Goal: Find specific page/section: Find specific page/section

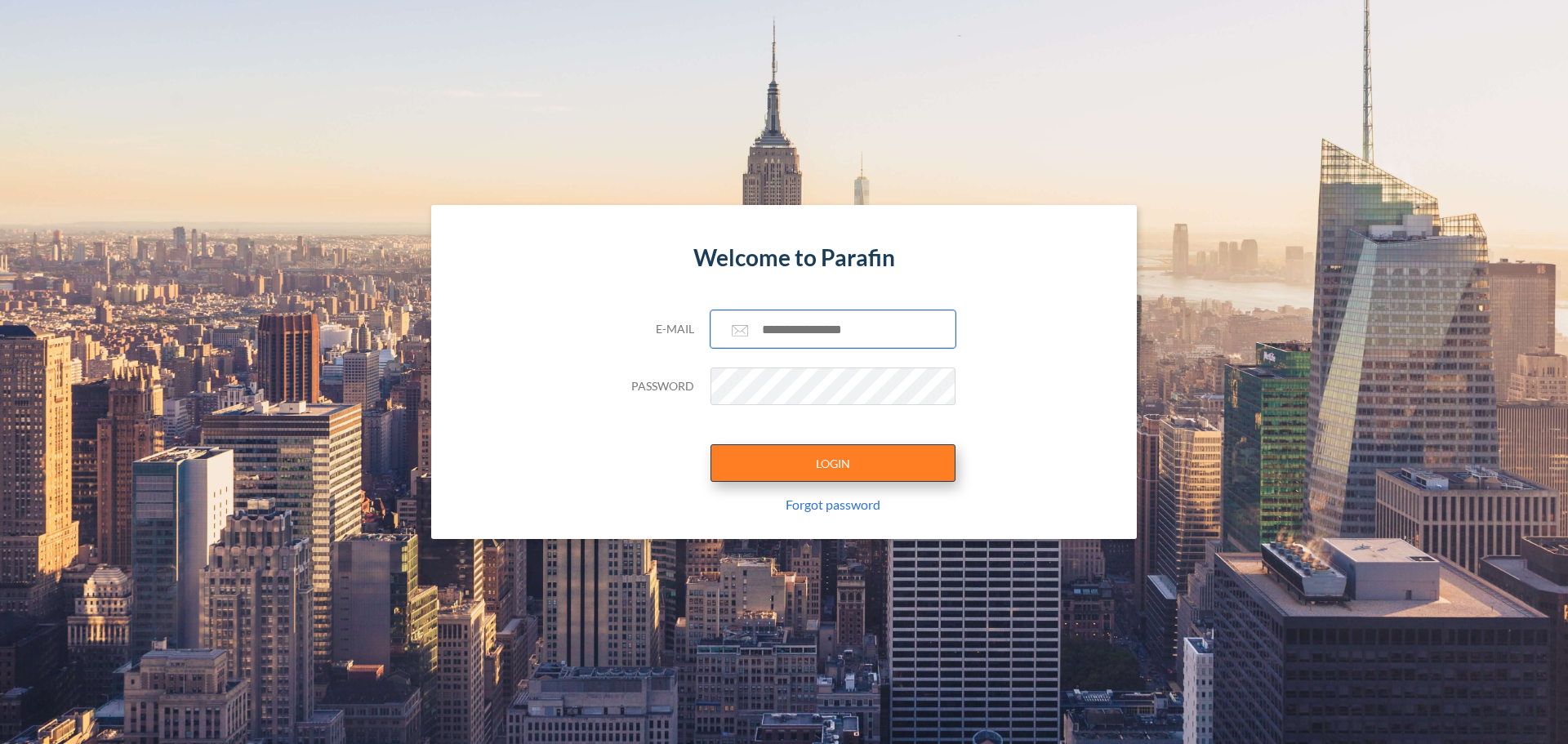
type input "**********"
click at [839, 470] on button "LOGIN" at bounding box center [833, 463] width 245 height 38
type input "**********"
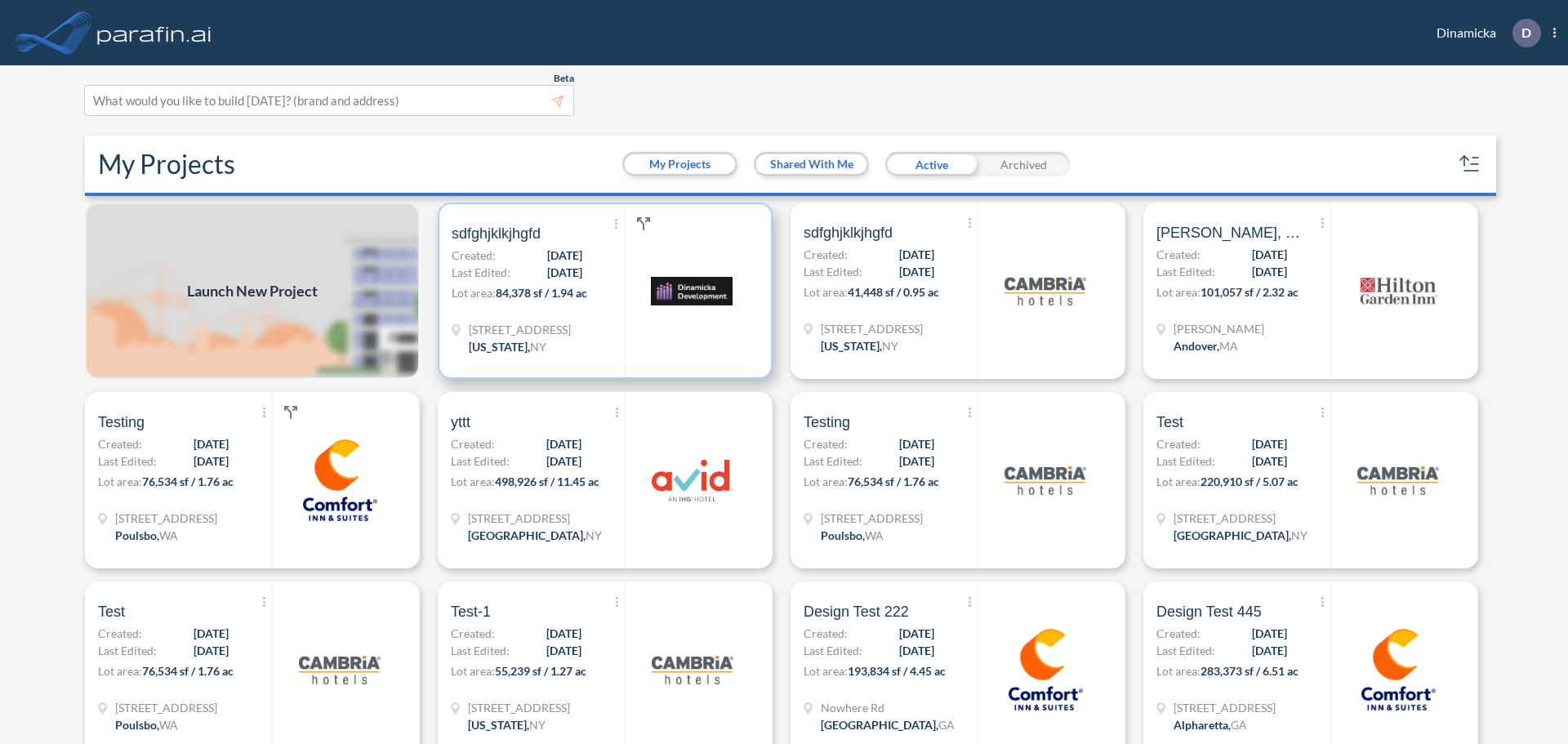
click at [702, 272] on img at bounding box center [692, 291] width 82 height 82
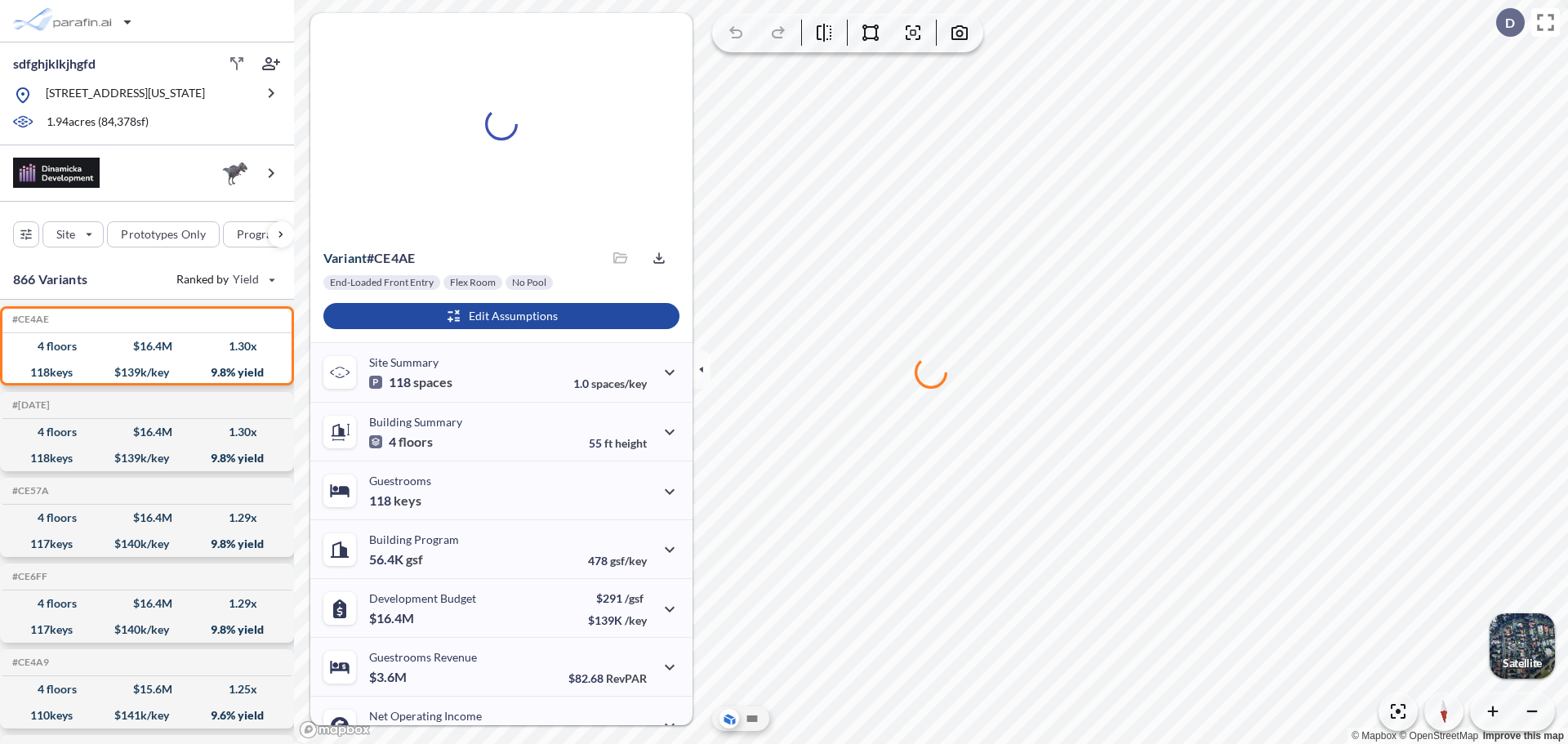
click at [492, 116] on icon at bounding box center [502, 124] width 38 height 38
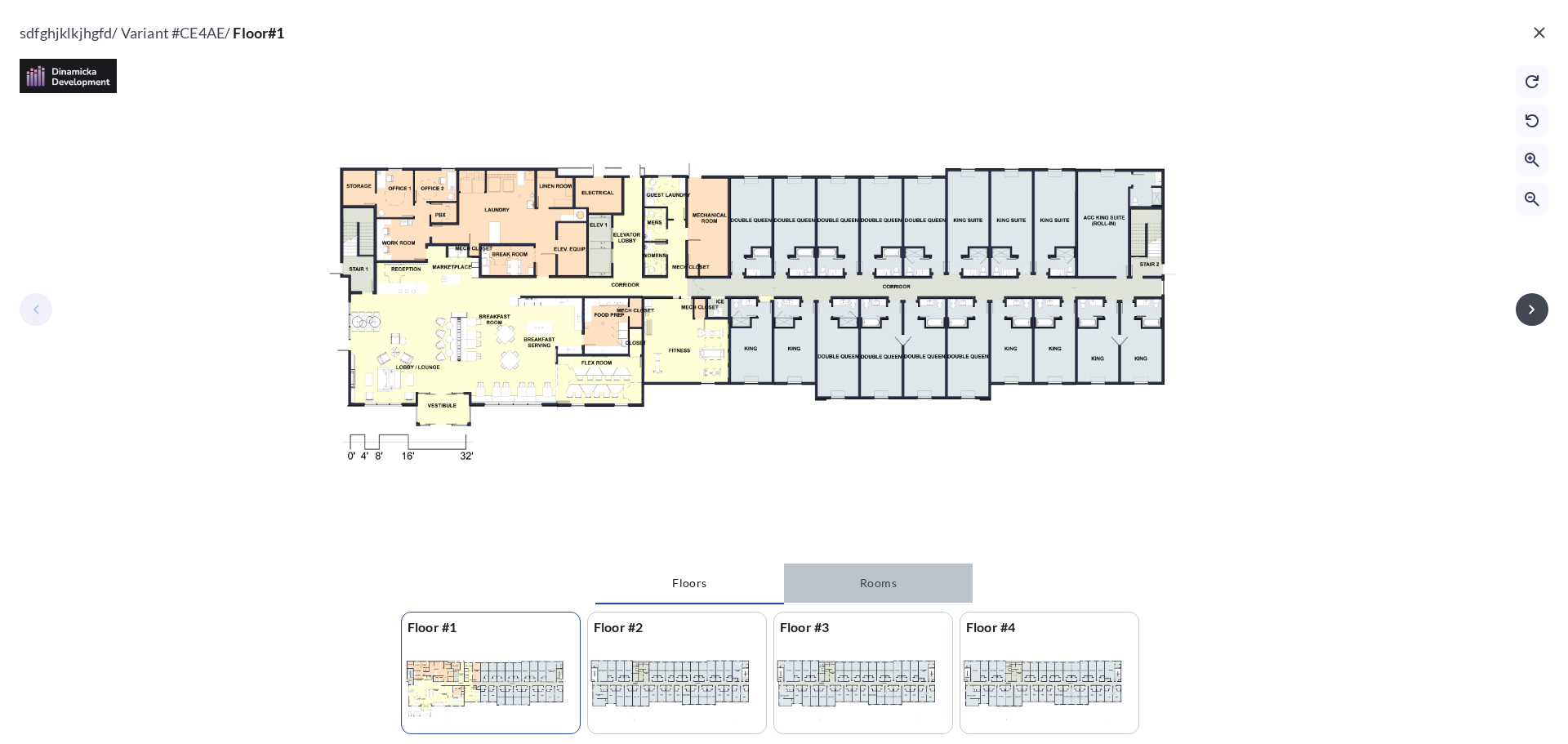
click at [857, 585] on button "Rooms" at bounding box center [878, 583] width 188 height 39
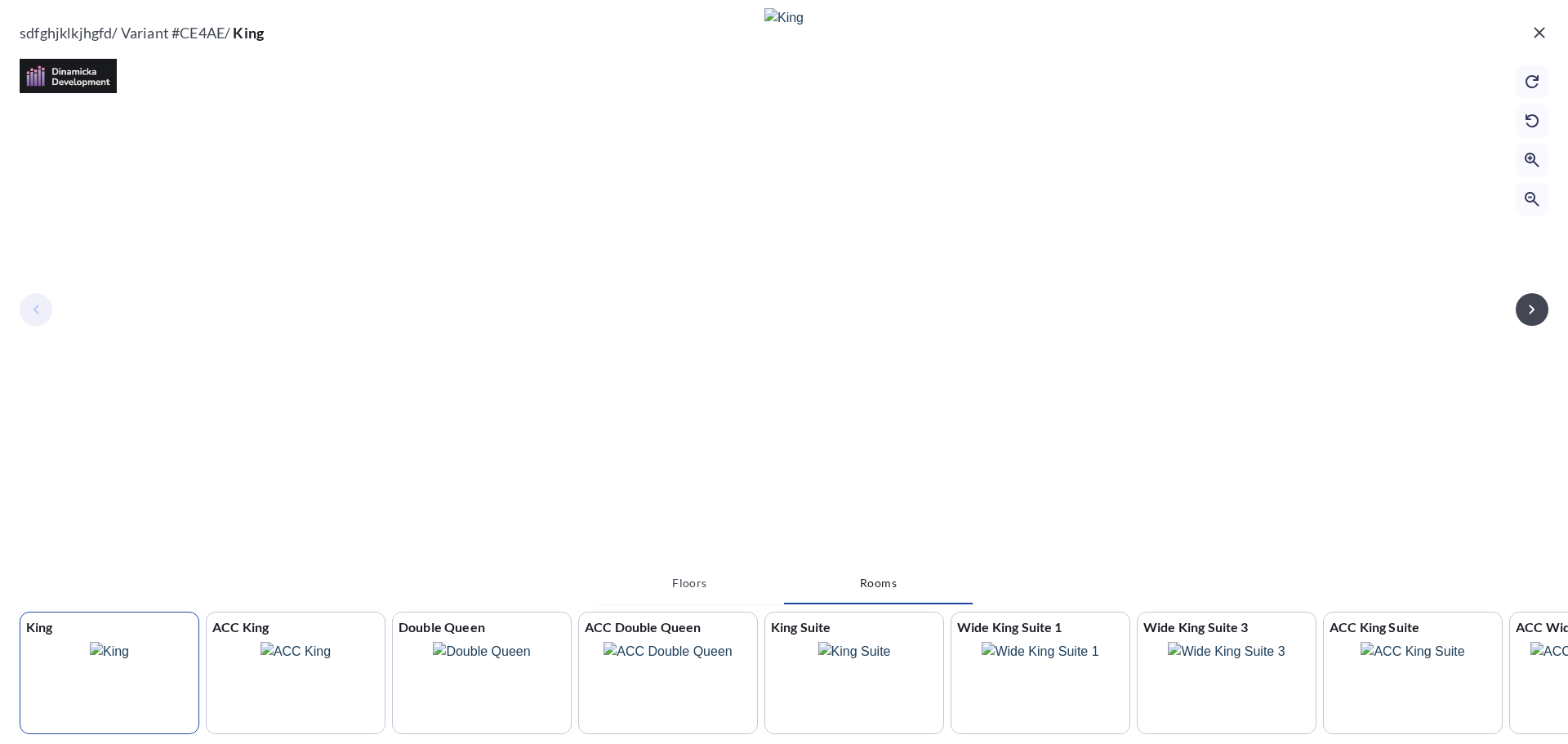
click at [1532, 30] on icon "button" at bounding box center [1539, 33] width 20 height 20
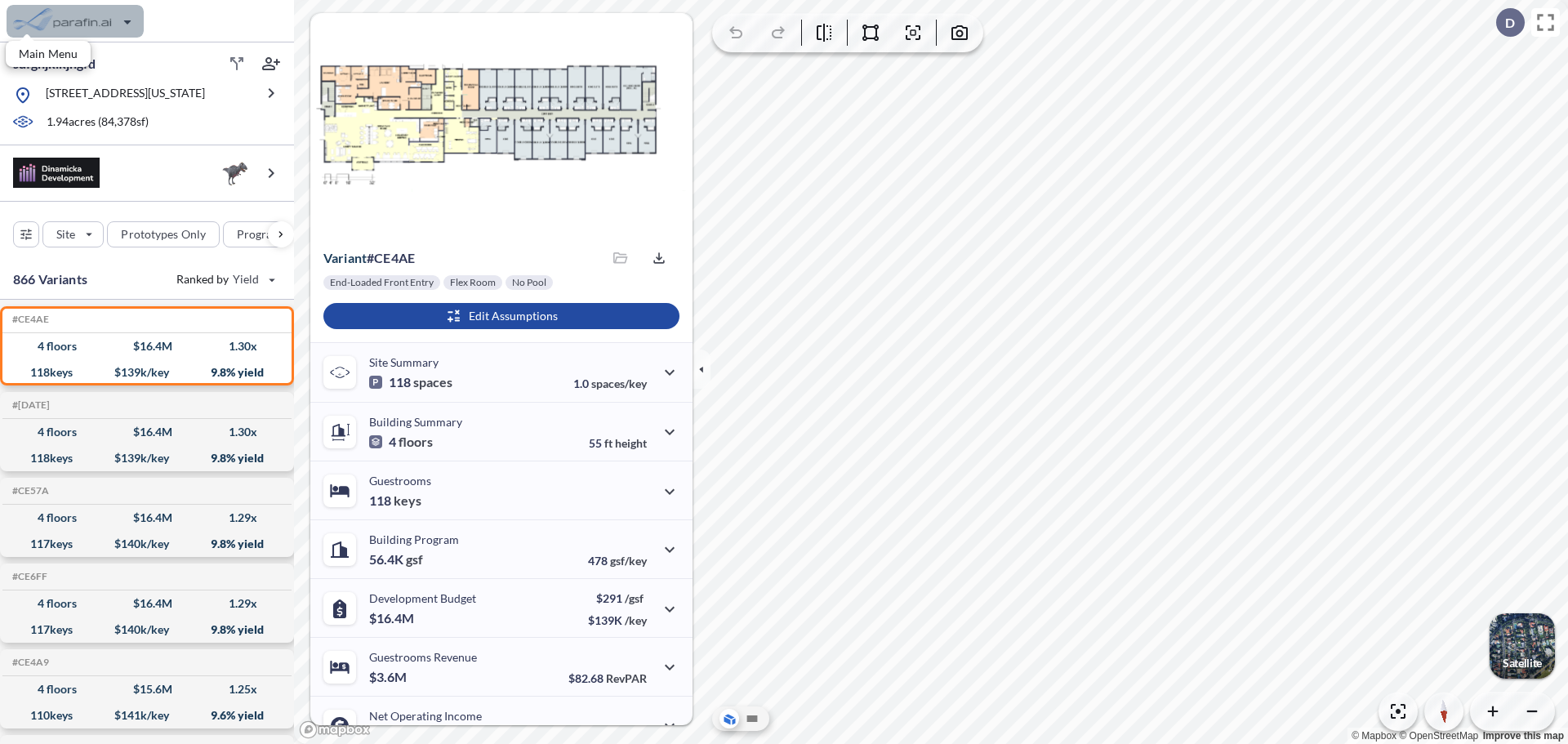
click at [45, 21] on div "button" at bounding box center [76, 21] width 137 height 33
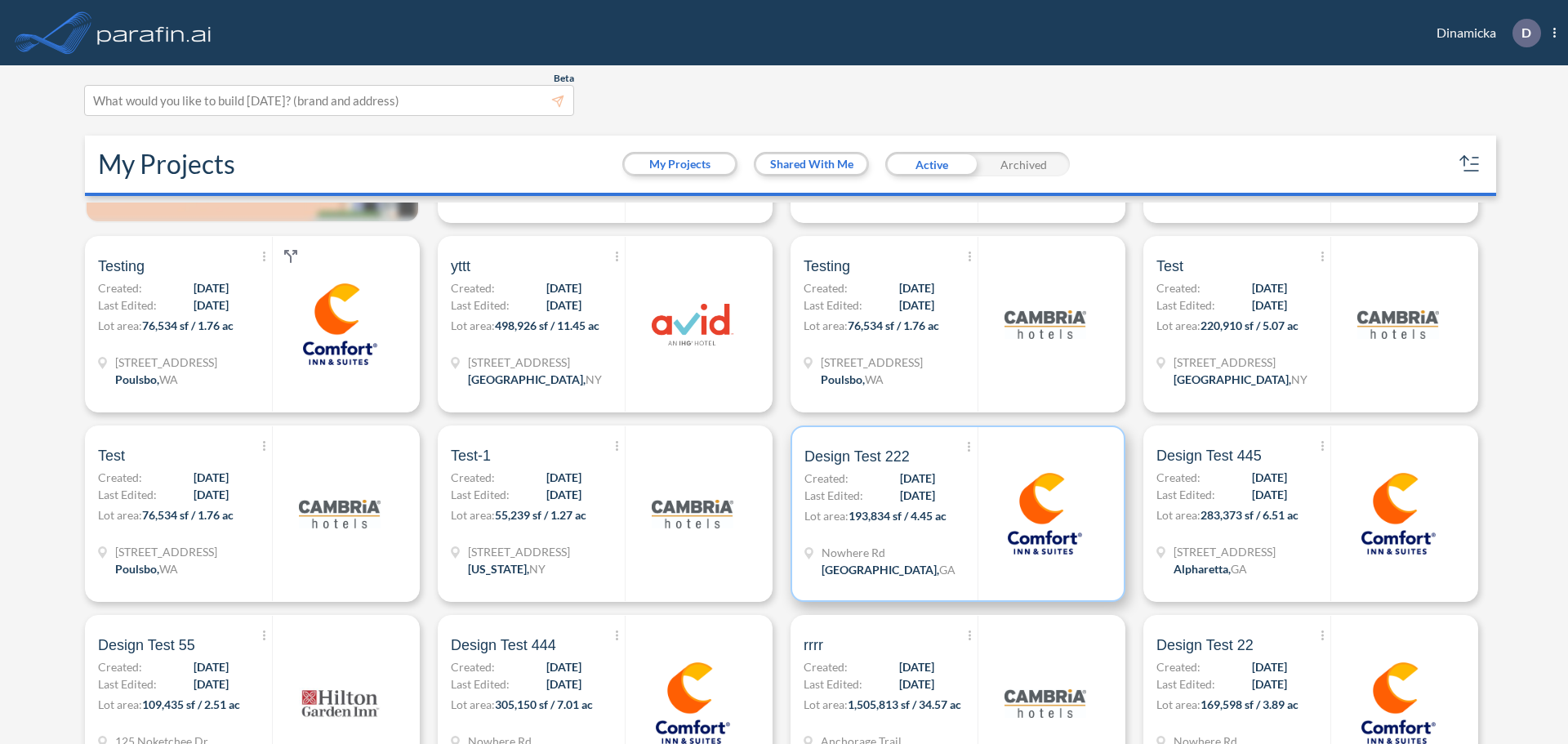
scroll to position [163, 0]
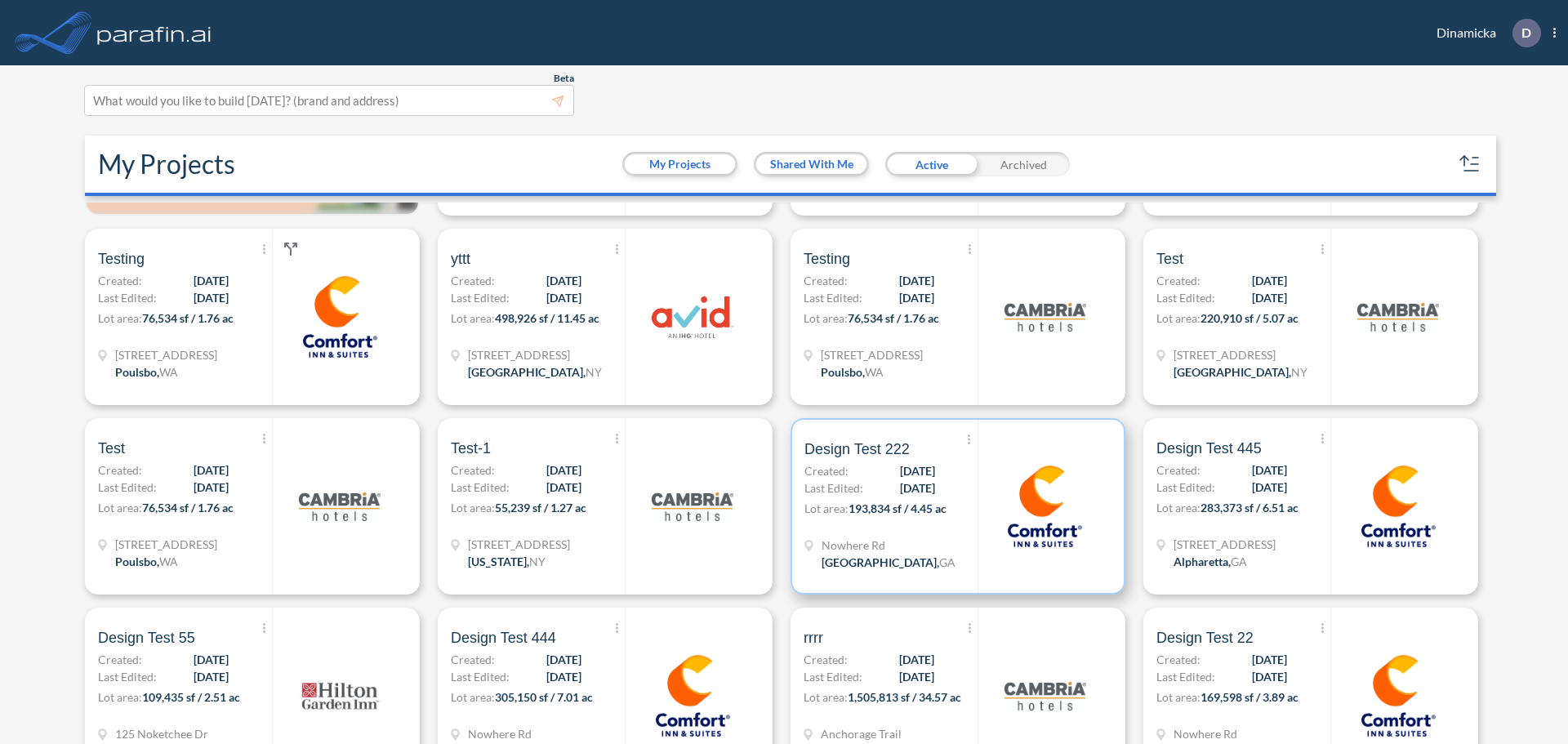
click at [1040, 485] on img at bounding box center [1044, 507] width 82 height 82
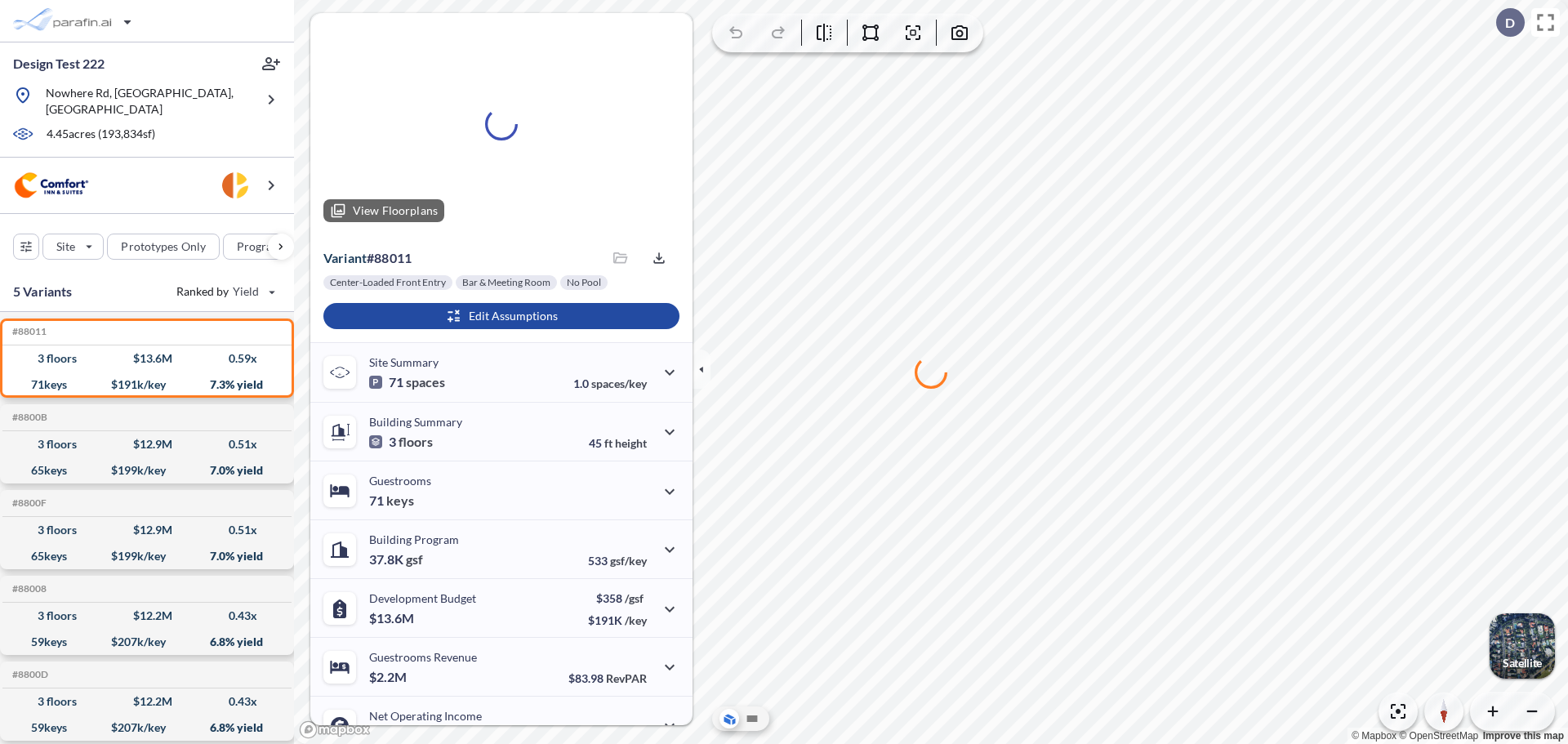
click at [498, 139] on icon at bounding box center [501, 124] width 33 height 33
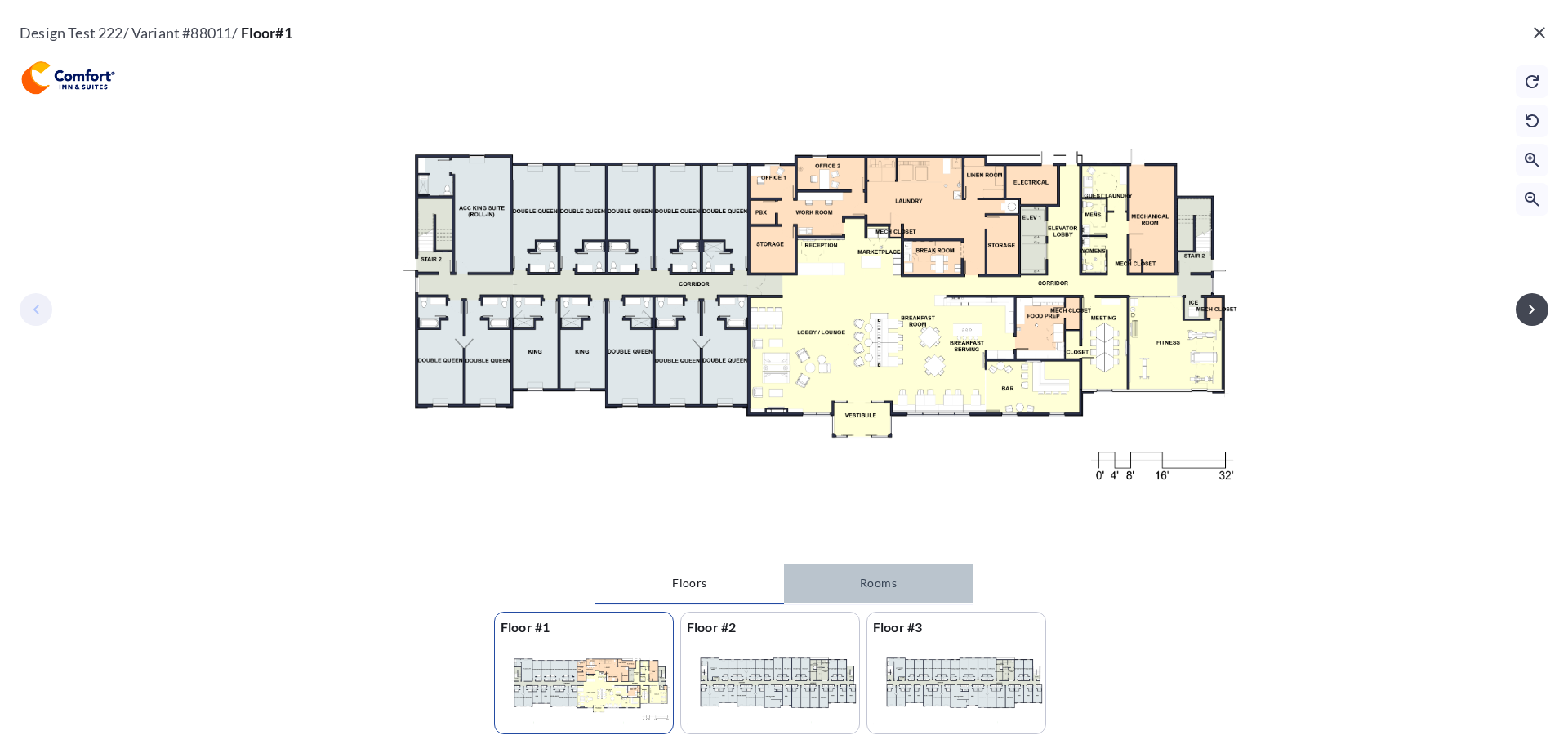
click at [857, 581] on button "Rooms" at bounding box center [878, 583] width 188 height 39
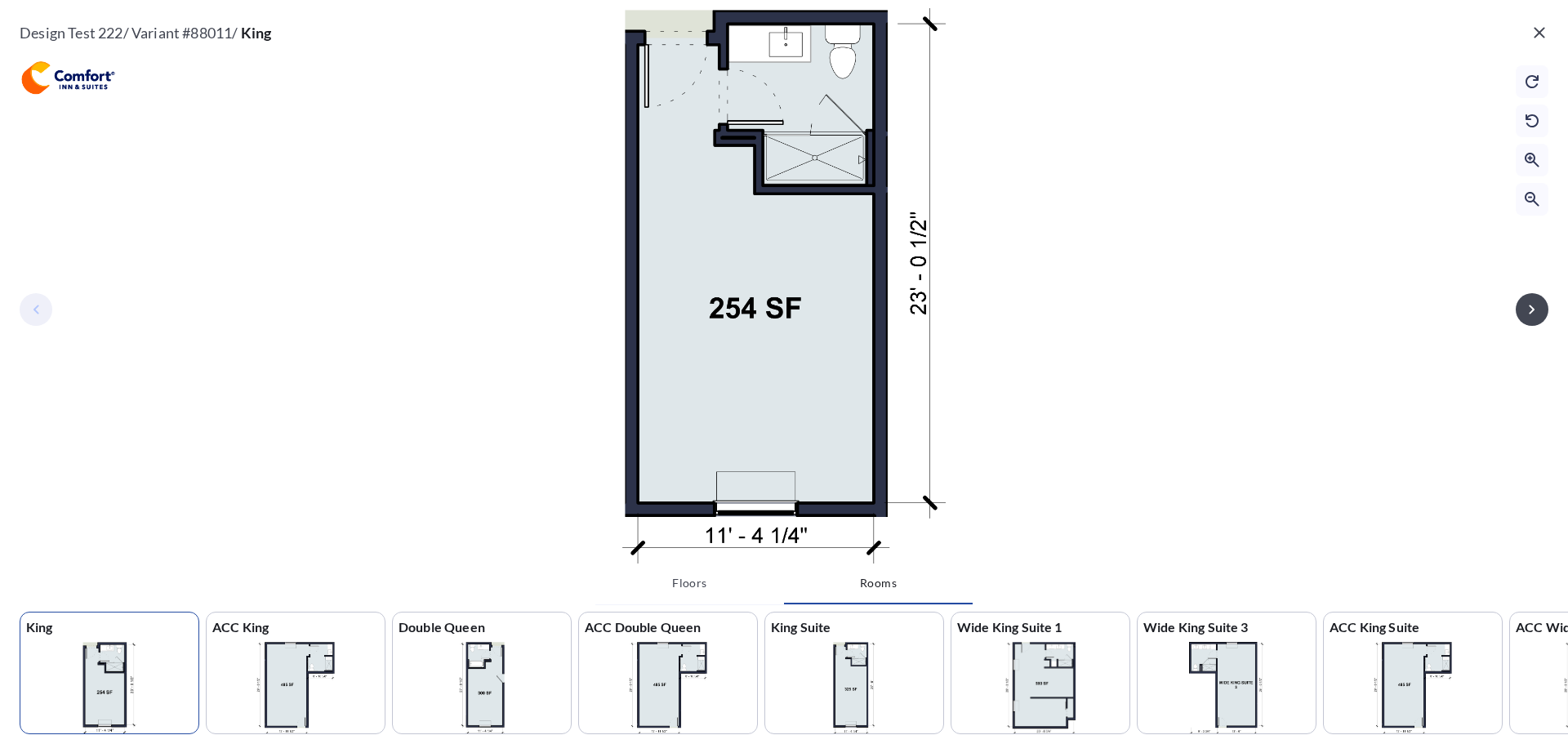
click at [705, 585] on button "Floors" at bounding box center [689, 583] width 188 height 39
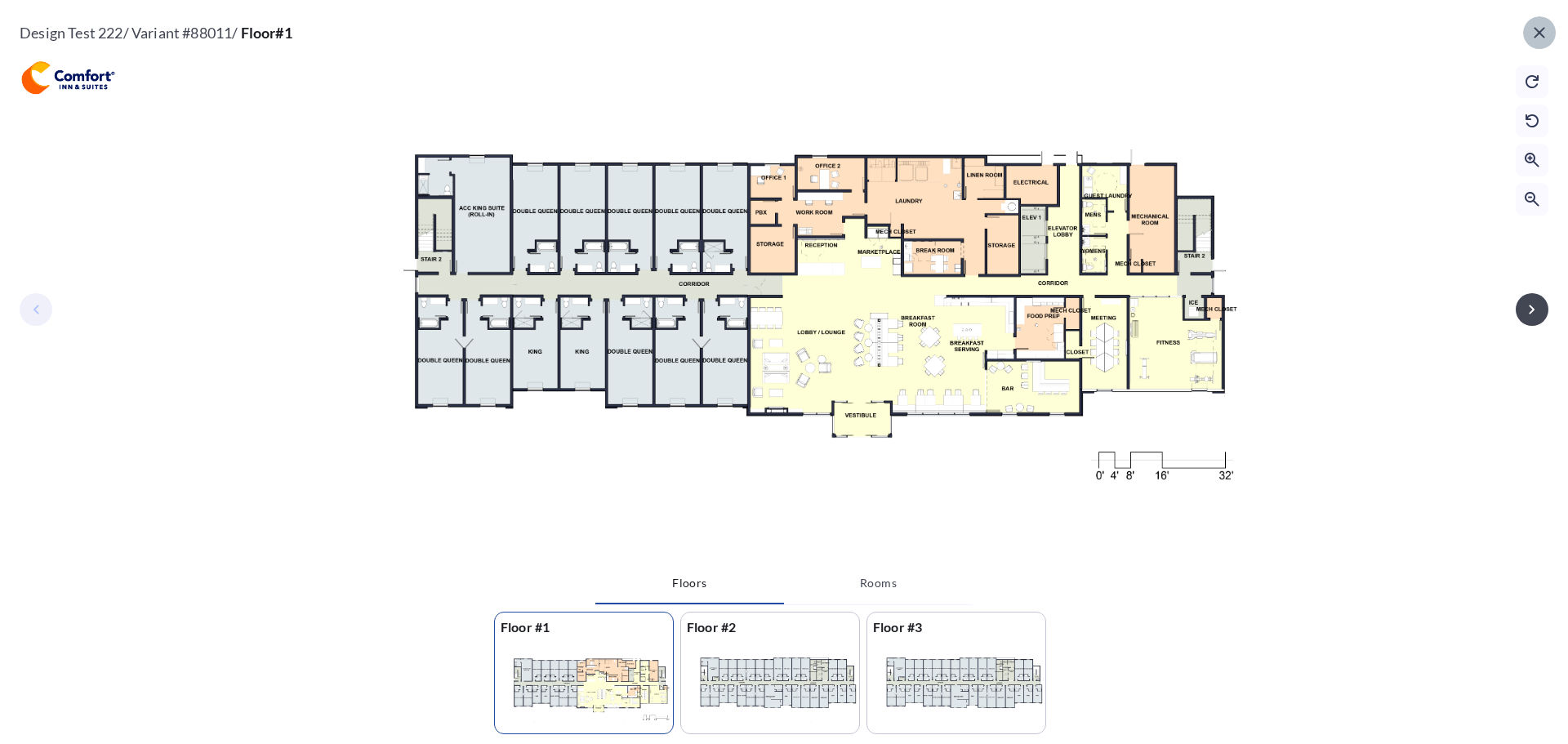
click at [1543, 35] on icon "button" at bounding box center [1539, 33] width 20 height 20
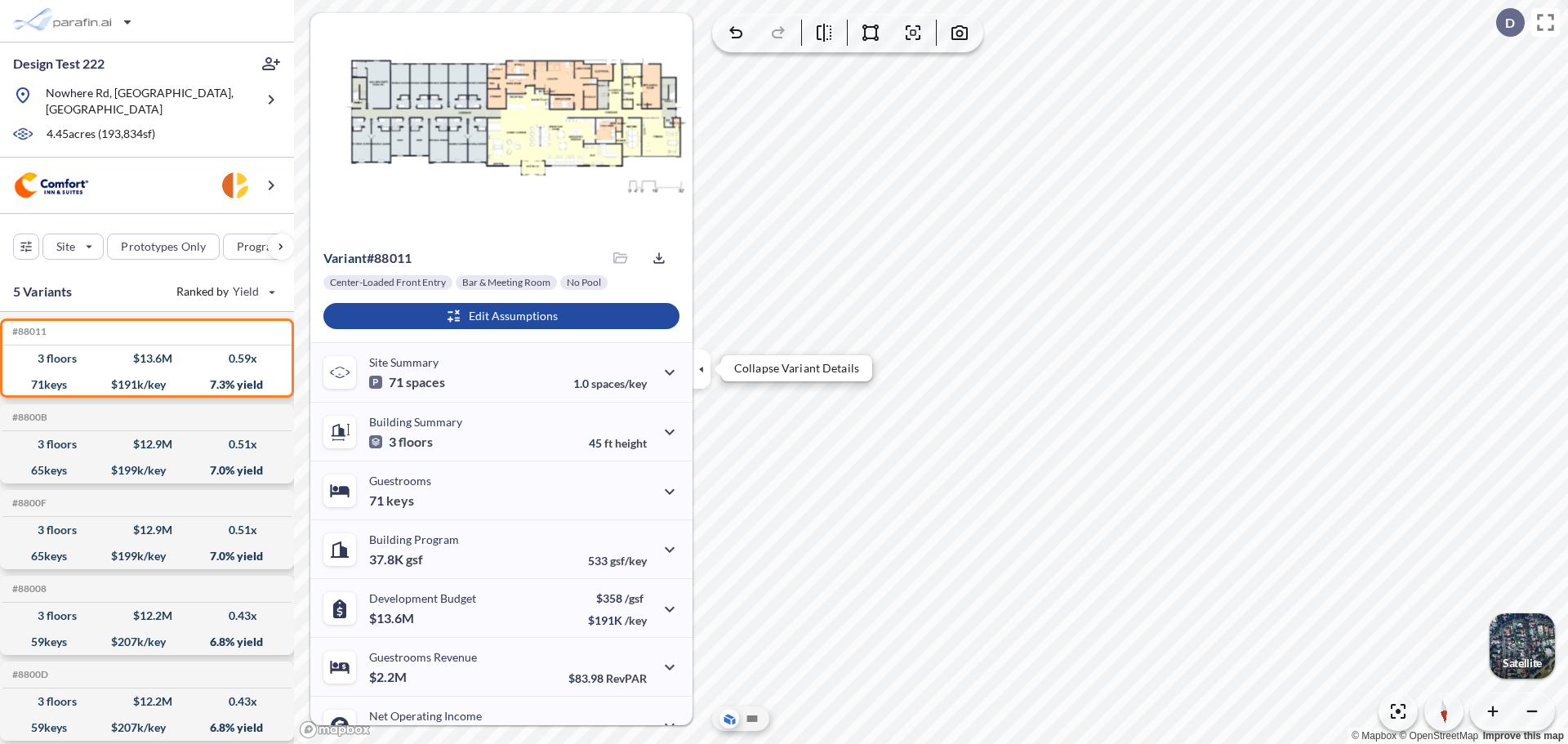
click at [701, 373] on icon "button" at bounding box center [702, 370] width 18 height 18
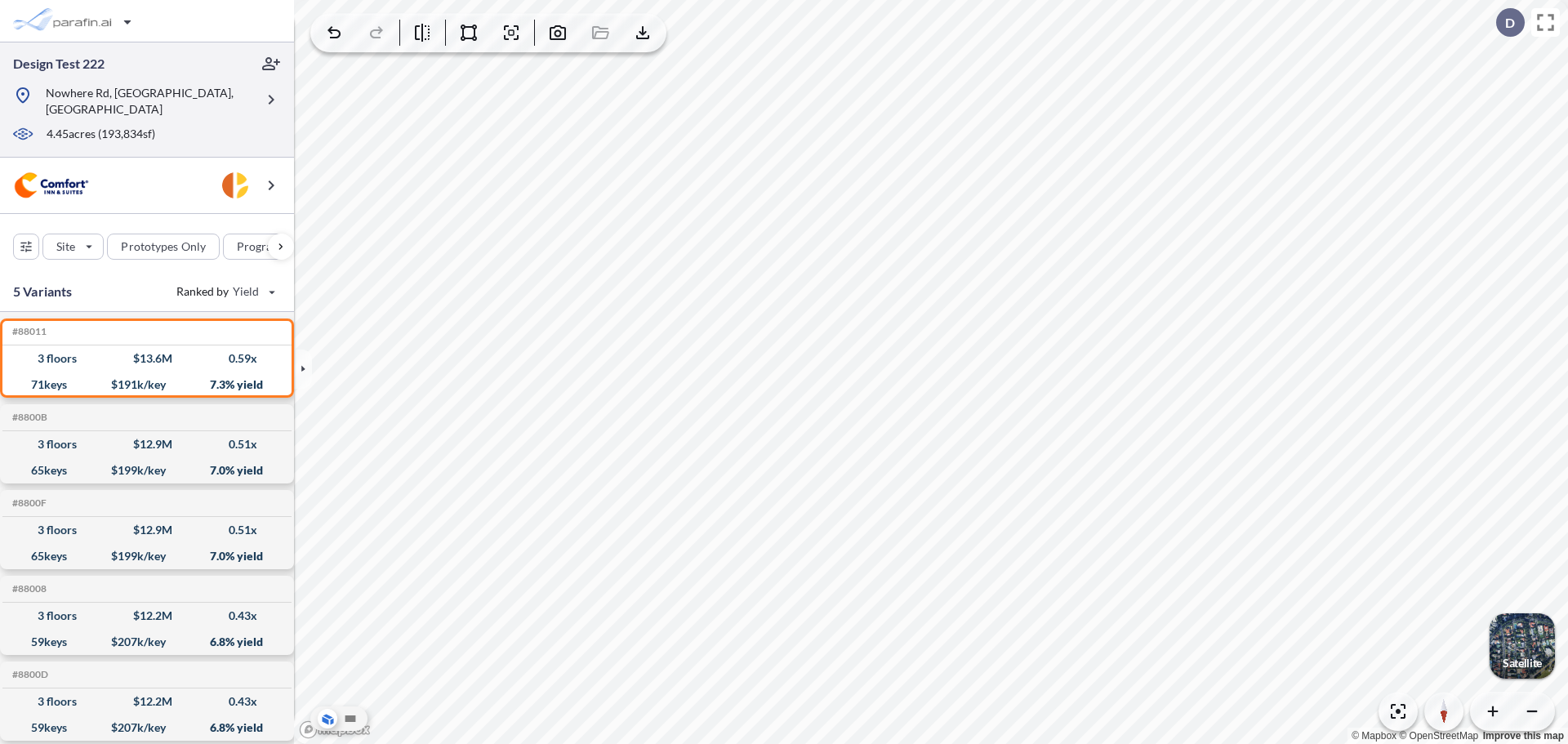
click at [250, 96] on div "Nowhere Rd, Athens, GA" at bounding box center [133, 101] width 242 height 33
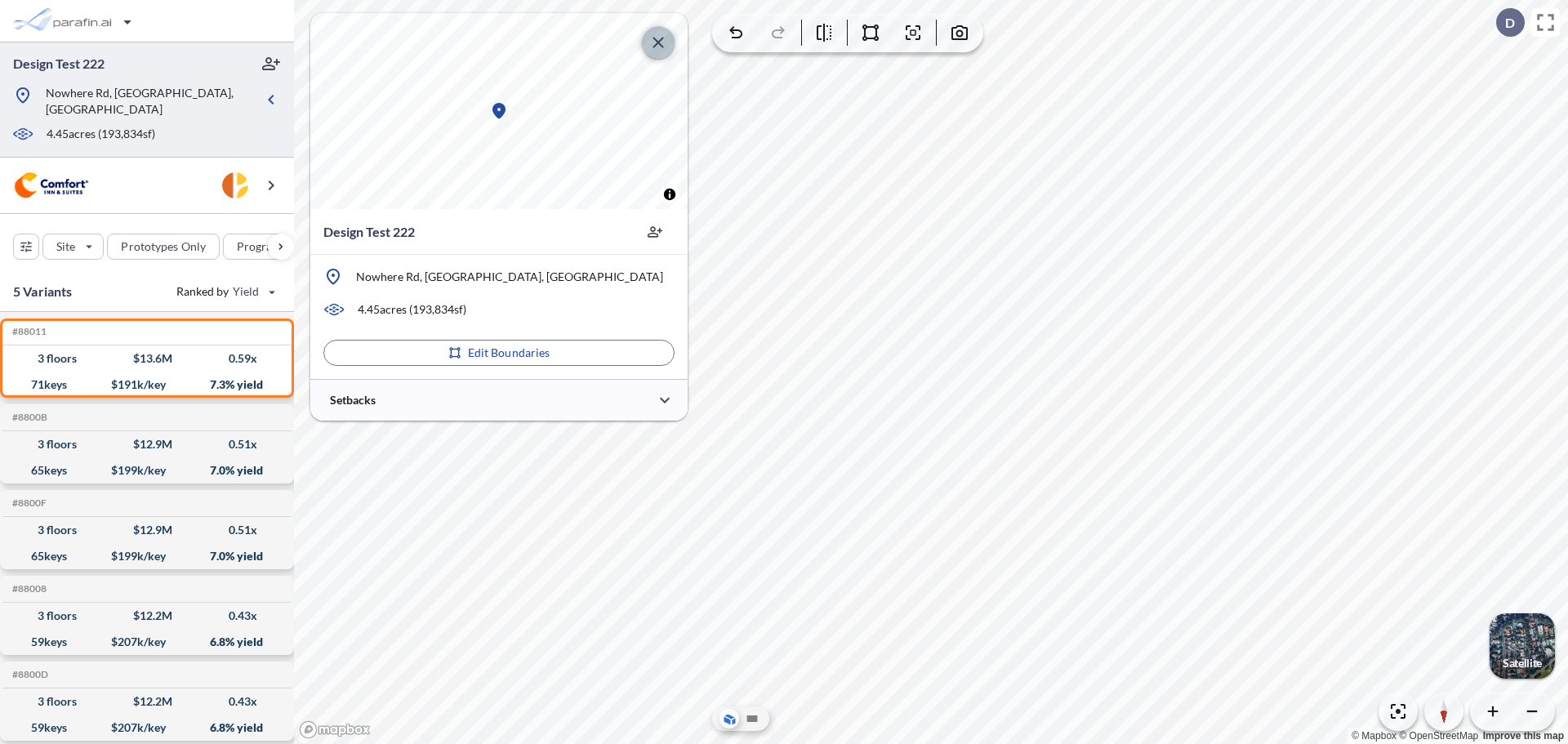
click at [652, 48] on icon "button" at bounding box center [658, 43] width 20 height 20
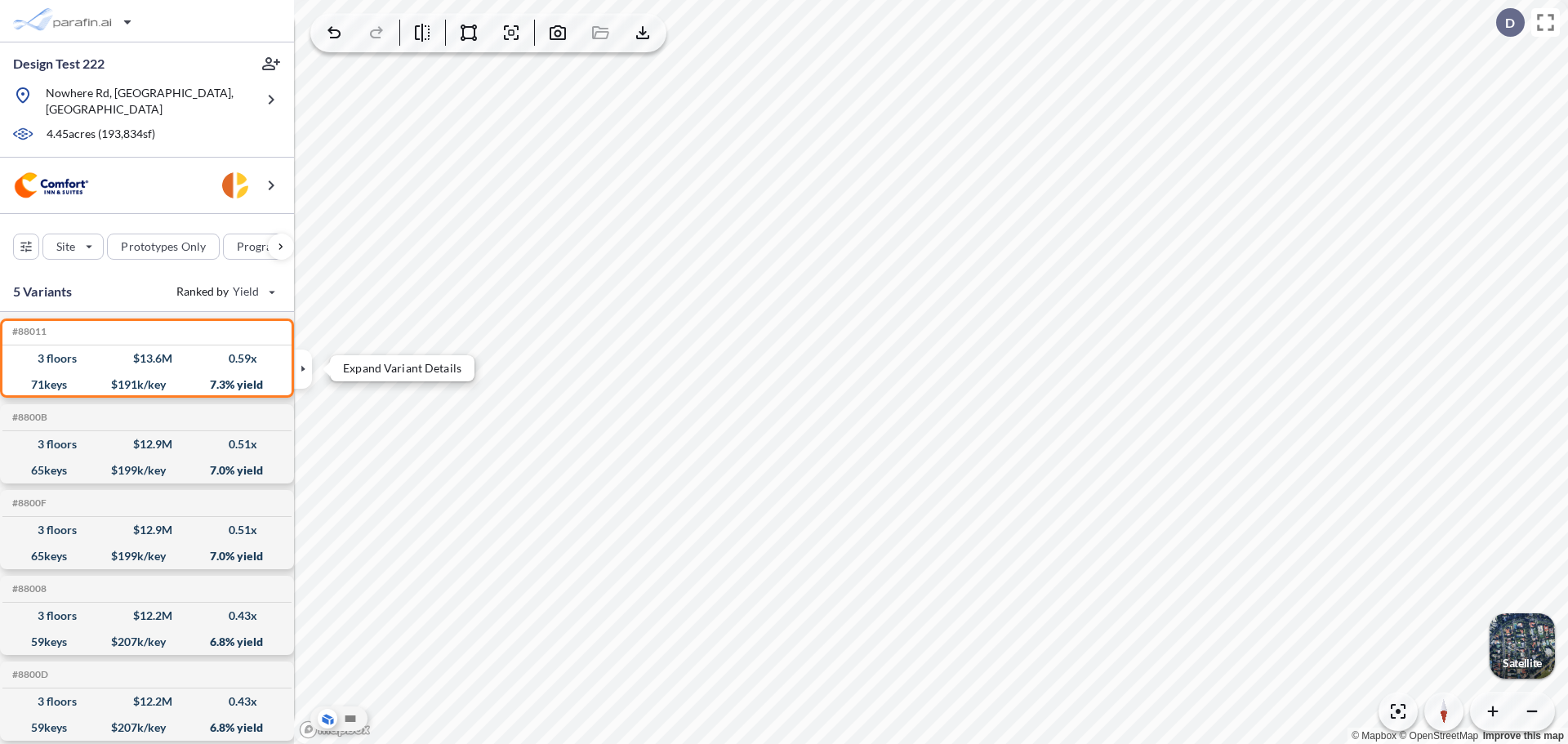
click at [309, 370] on icon "button" at bounding box center [303, 370] width 18 height 18
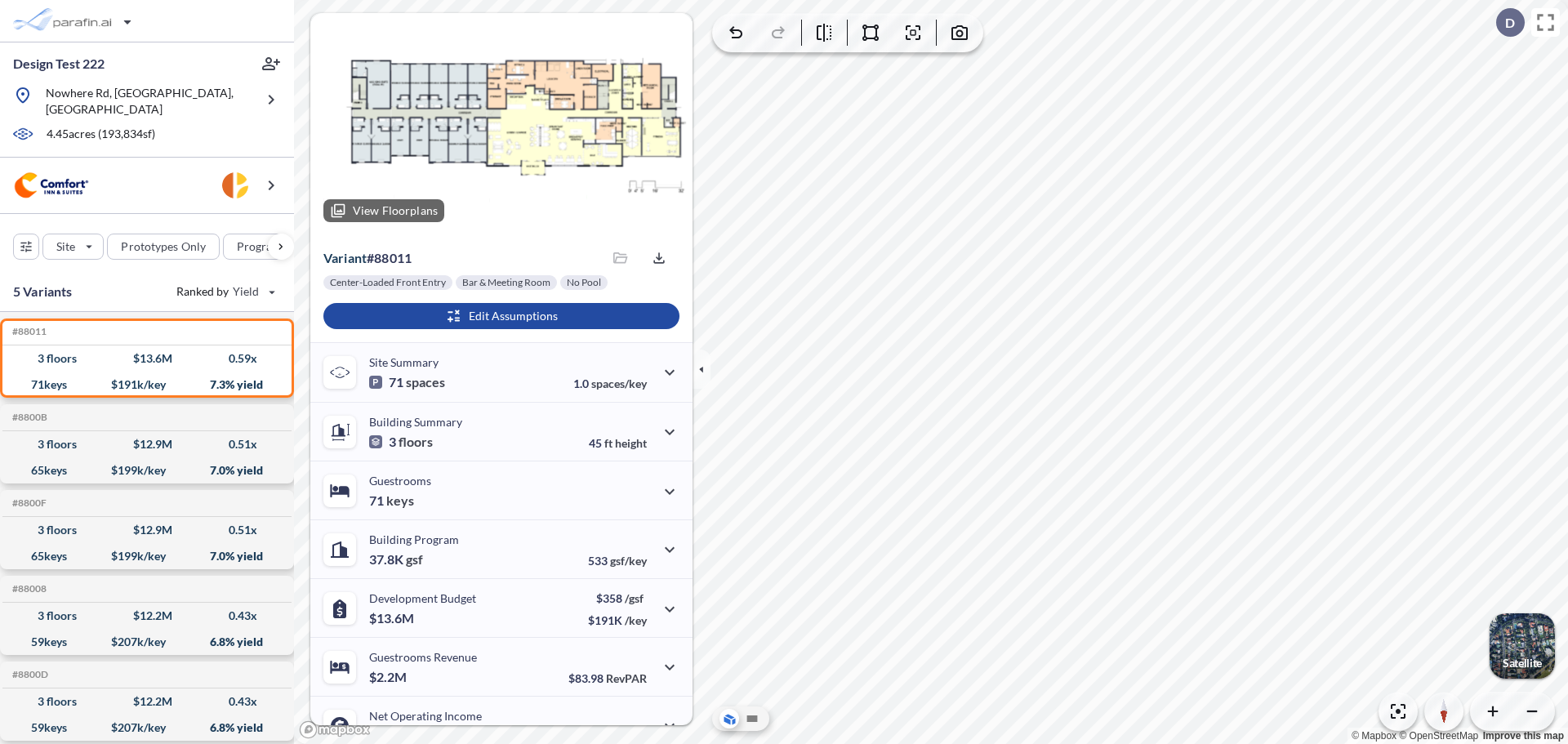
click at [526, 108] on div at bounding box center [502, 124] width 382 height 222
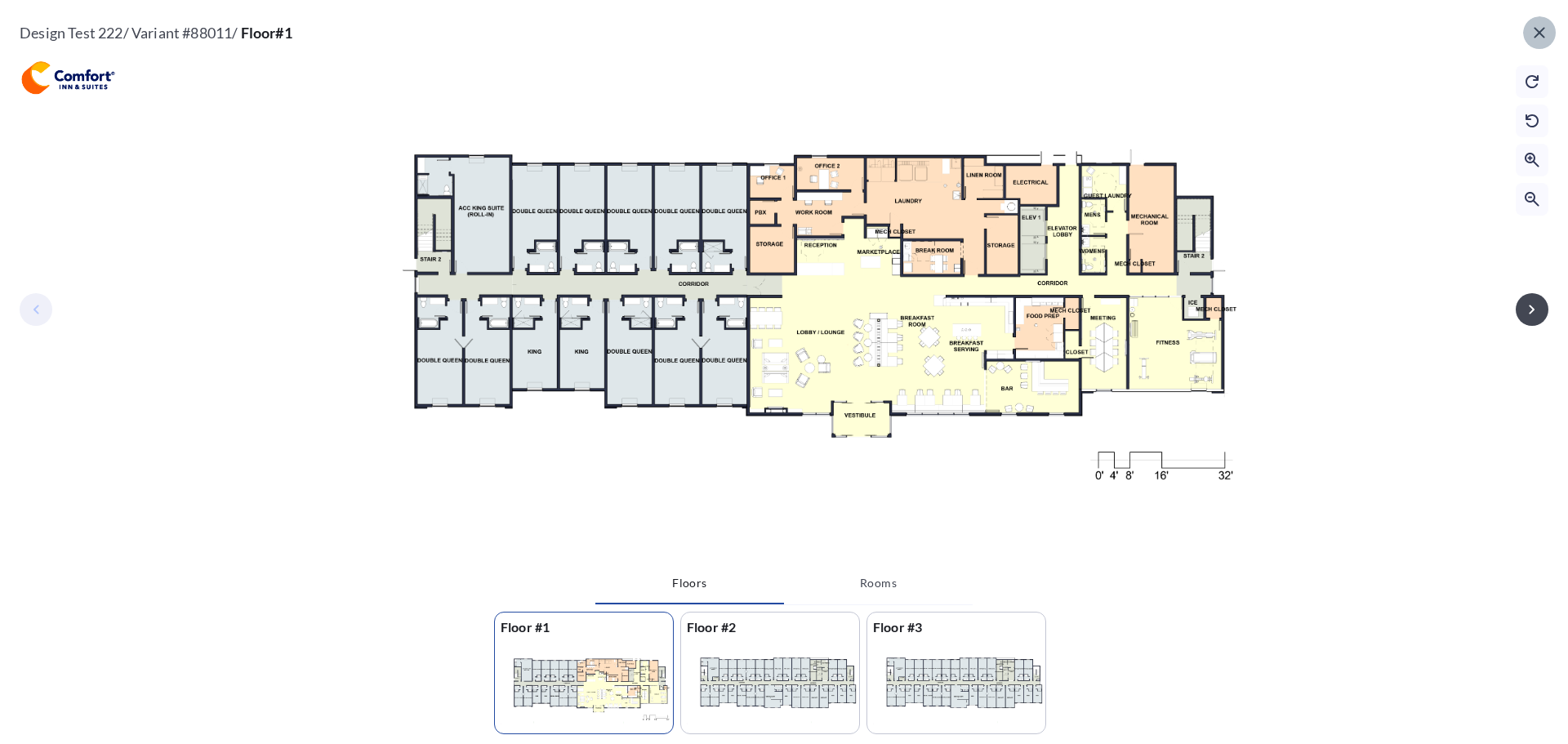
click at [1525, 32] on button "button" at bounding box center [1539, 32] width 33 height 33
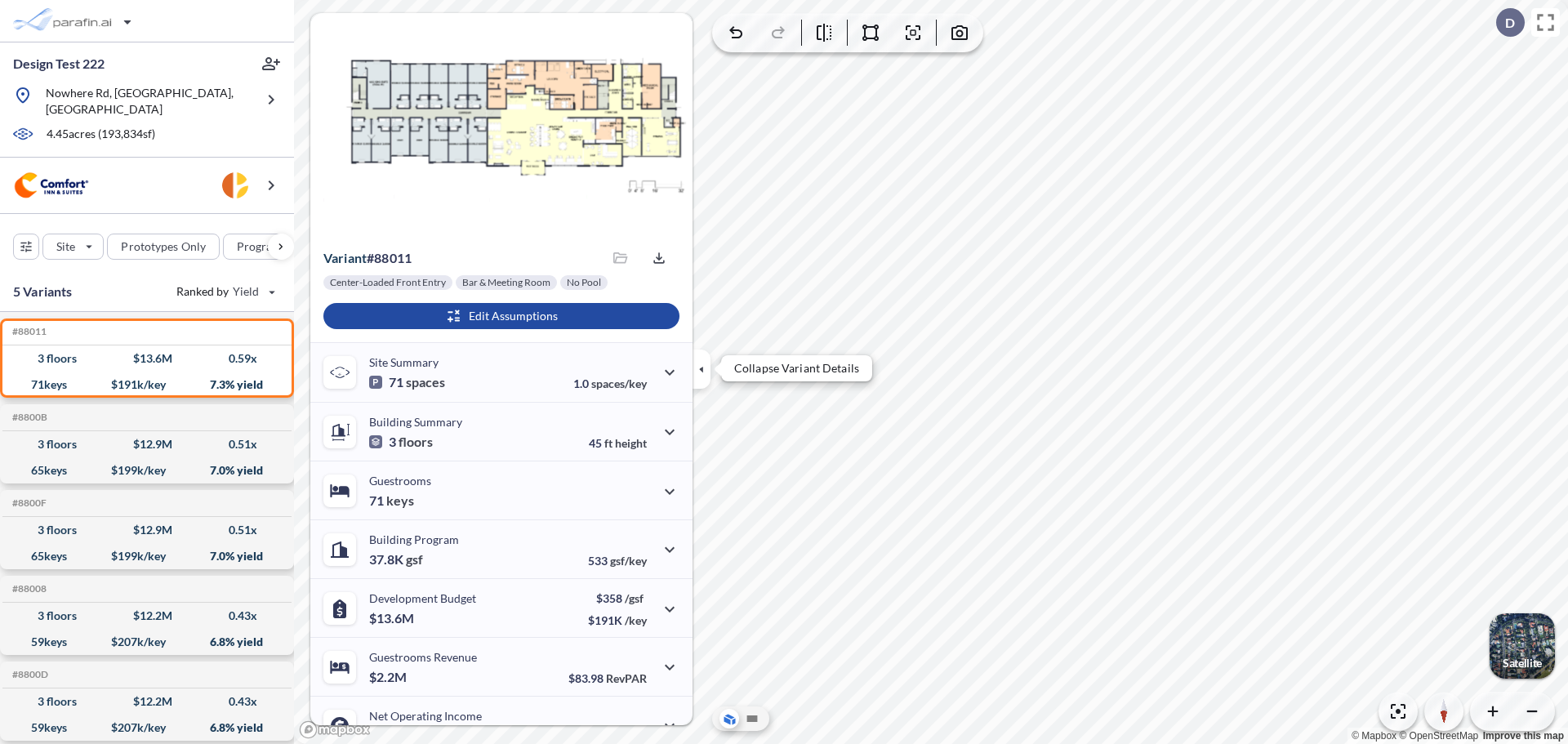
click at [697, 370] on icon "button" at bounding box center [702, 370] width 18 height 18
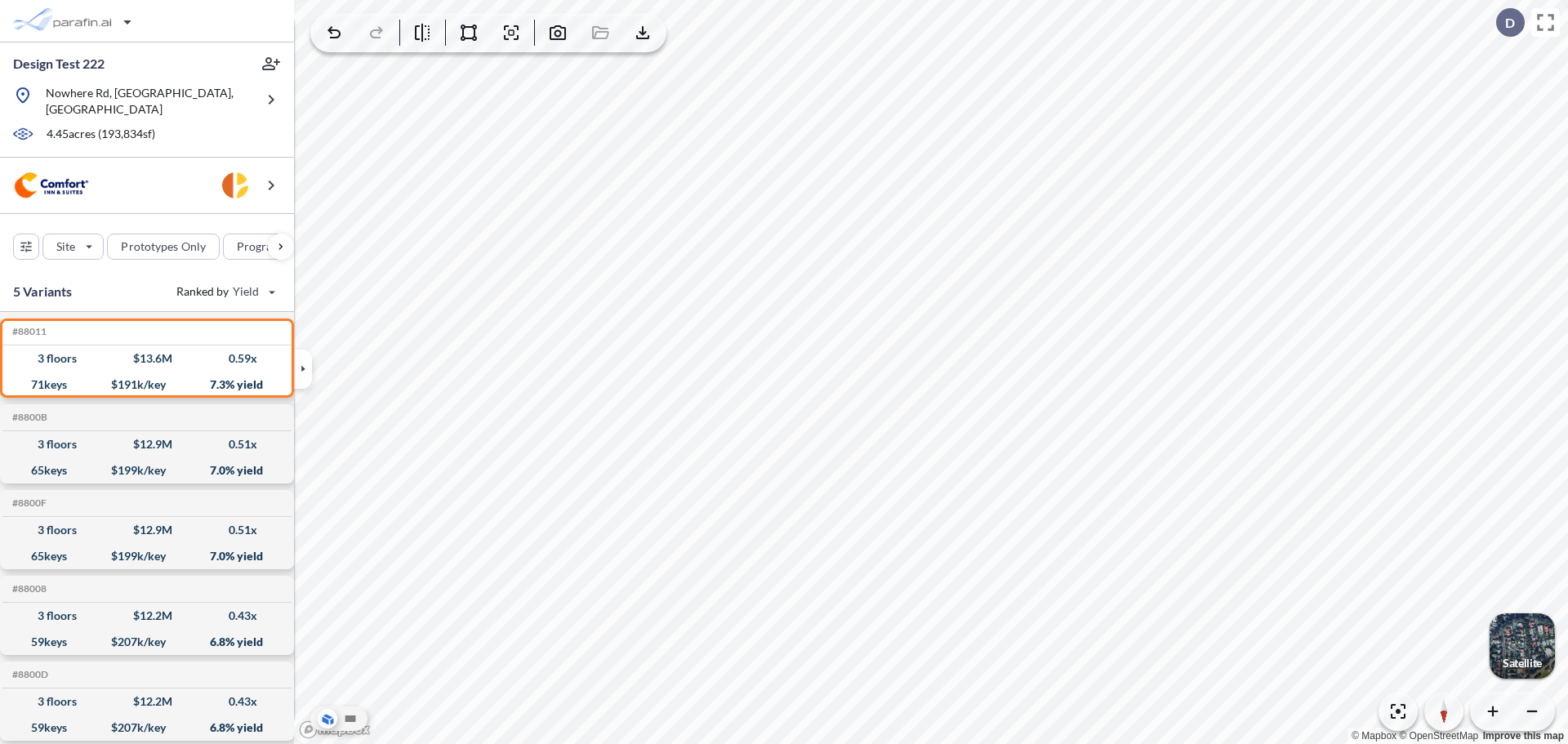
click at [1545, 641] on div "button" at bounding box center [1522, 646] width 66 height 66
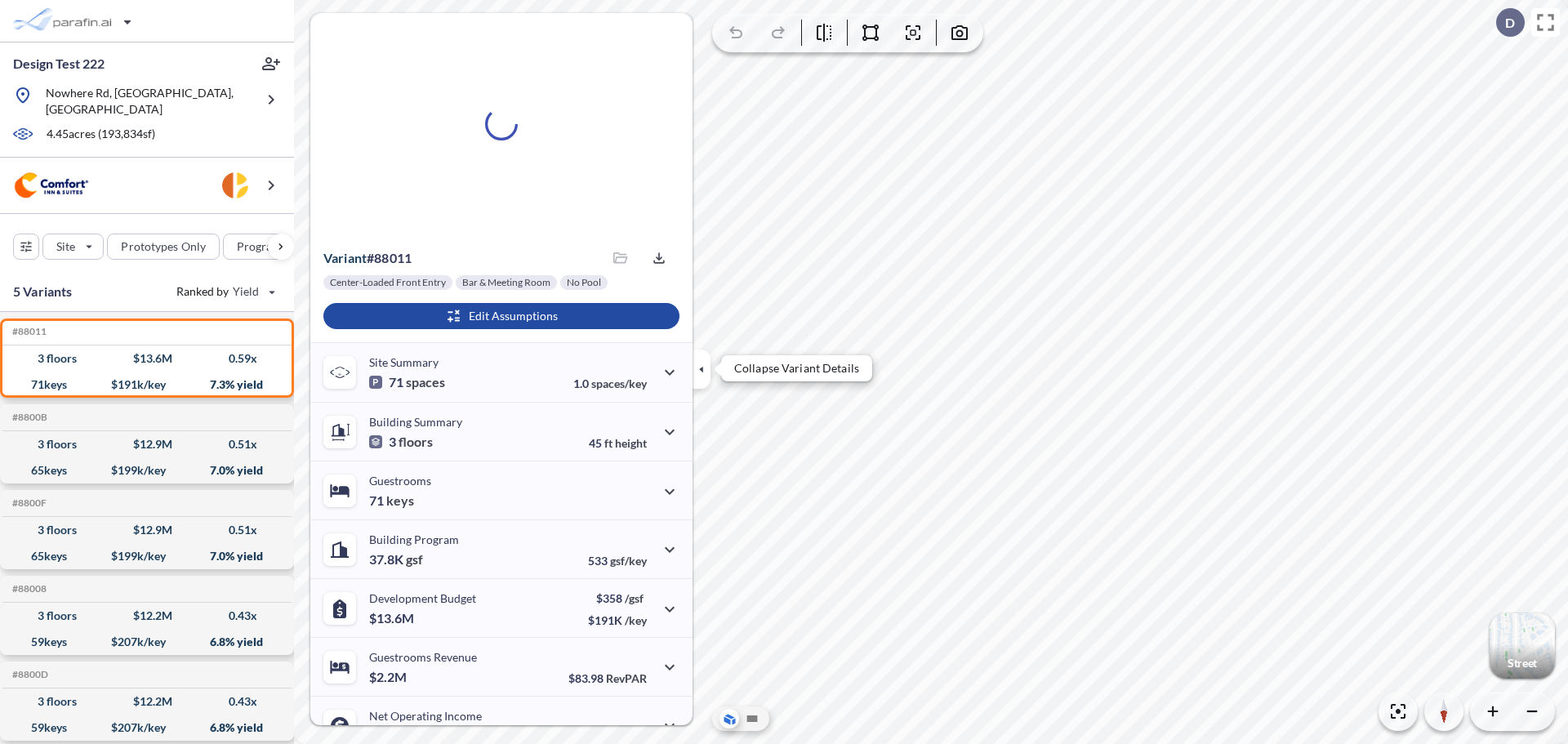
click at [697, 363] on icon "button" at bounding box center [702, 370] width 18 height 18
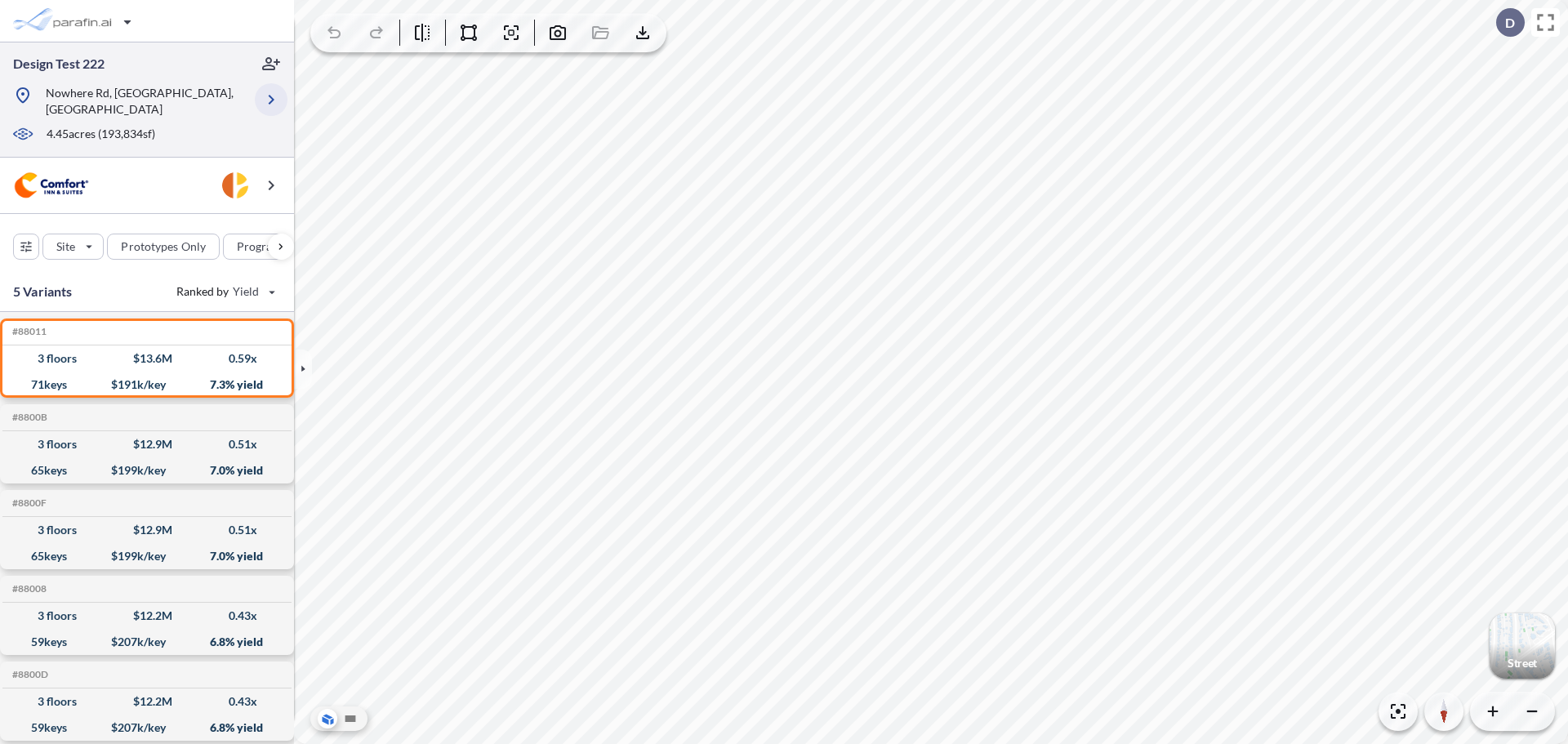
click at [275, 102] on icon "button" at bounding box center [272, 100] width 20 height 20
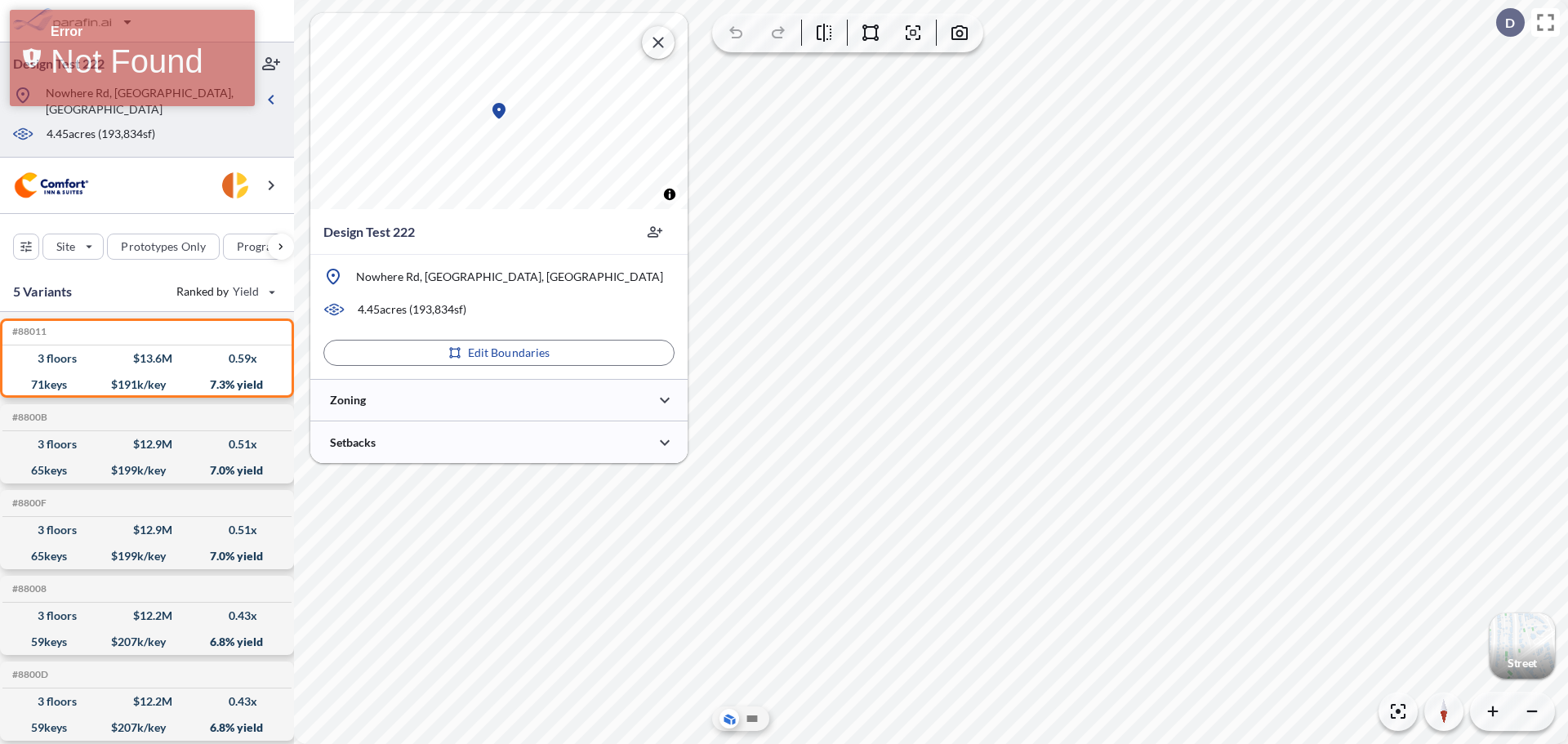
click at [660, 39] on icon "button" at bounding box center [658, 43] width 20 height 20
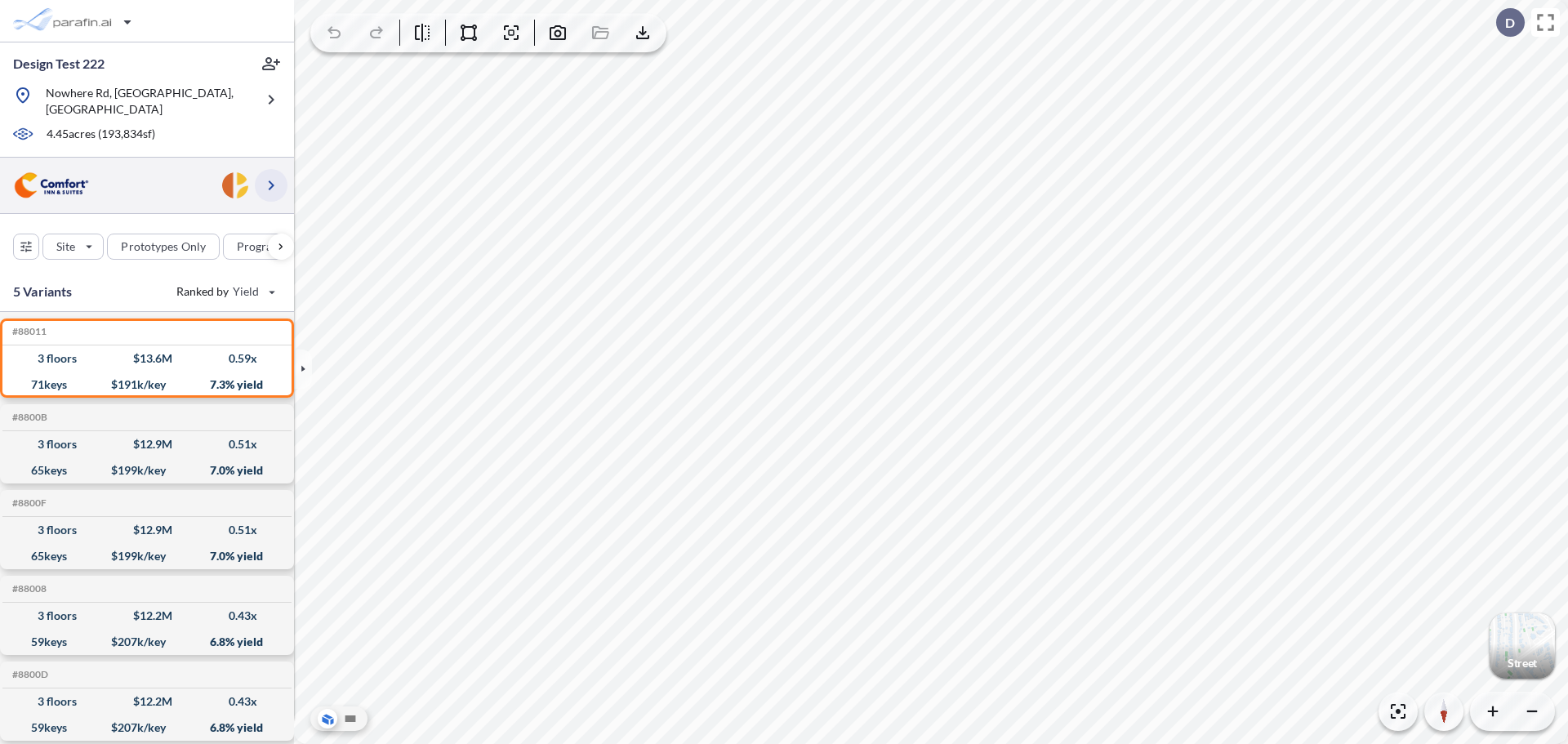
click at [278, 175] on icon "button" at bounding box center [272, 185] width 20 height 20
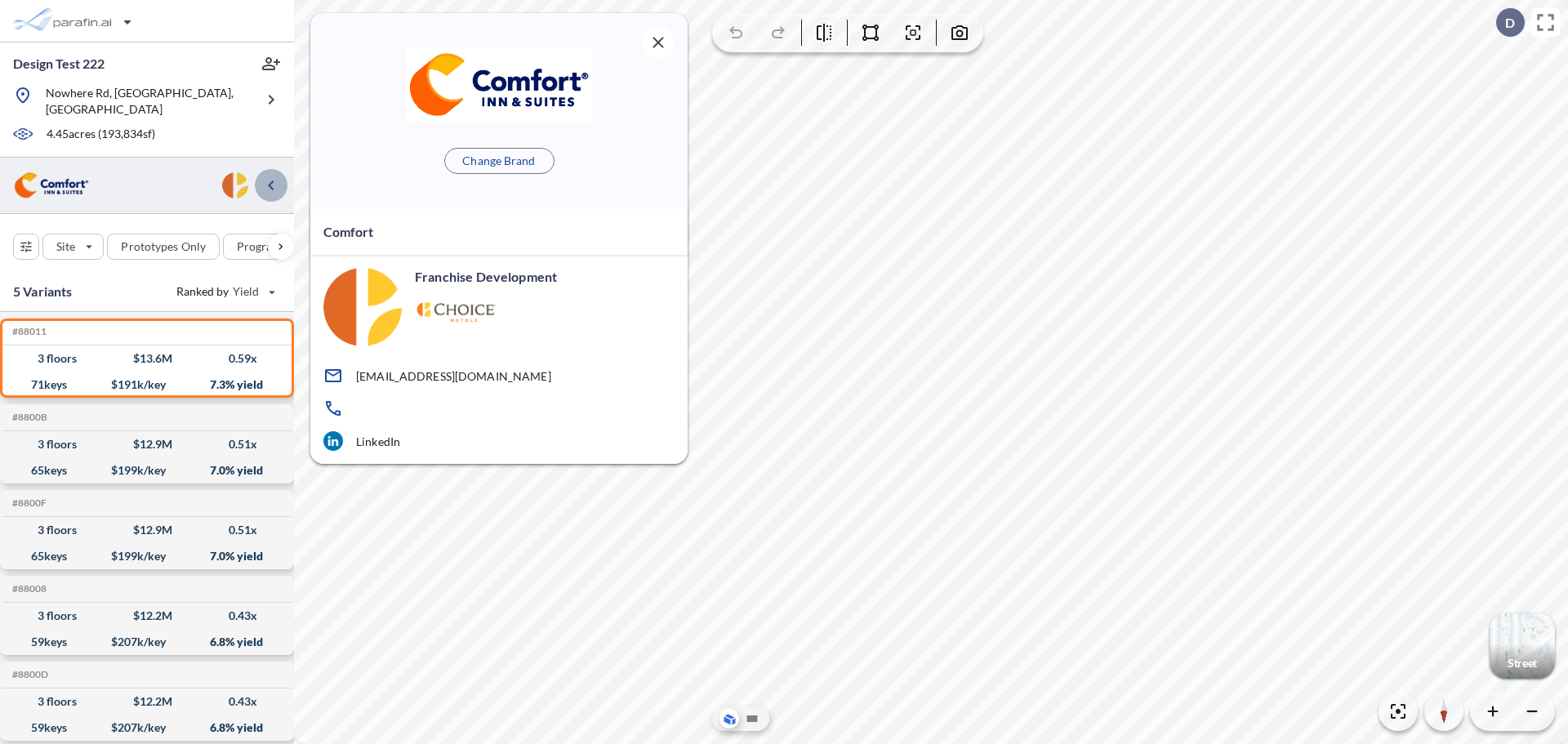
click at [278, 175] on icon "button" at bounding box center [272, 185] width 20 height 20
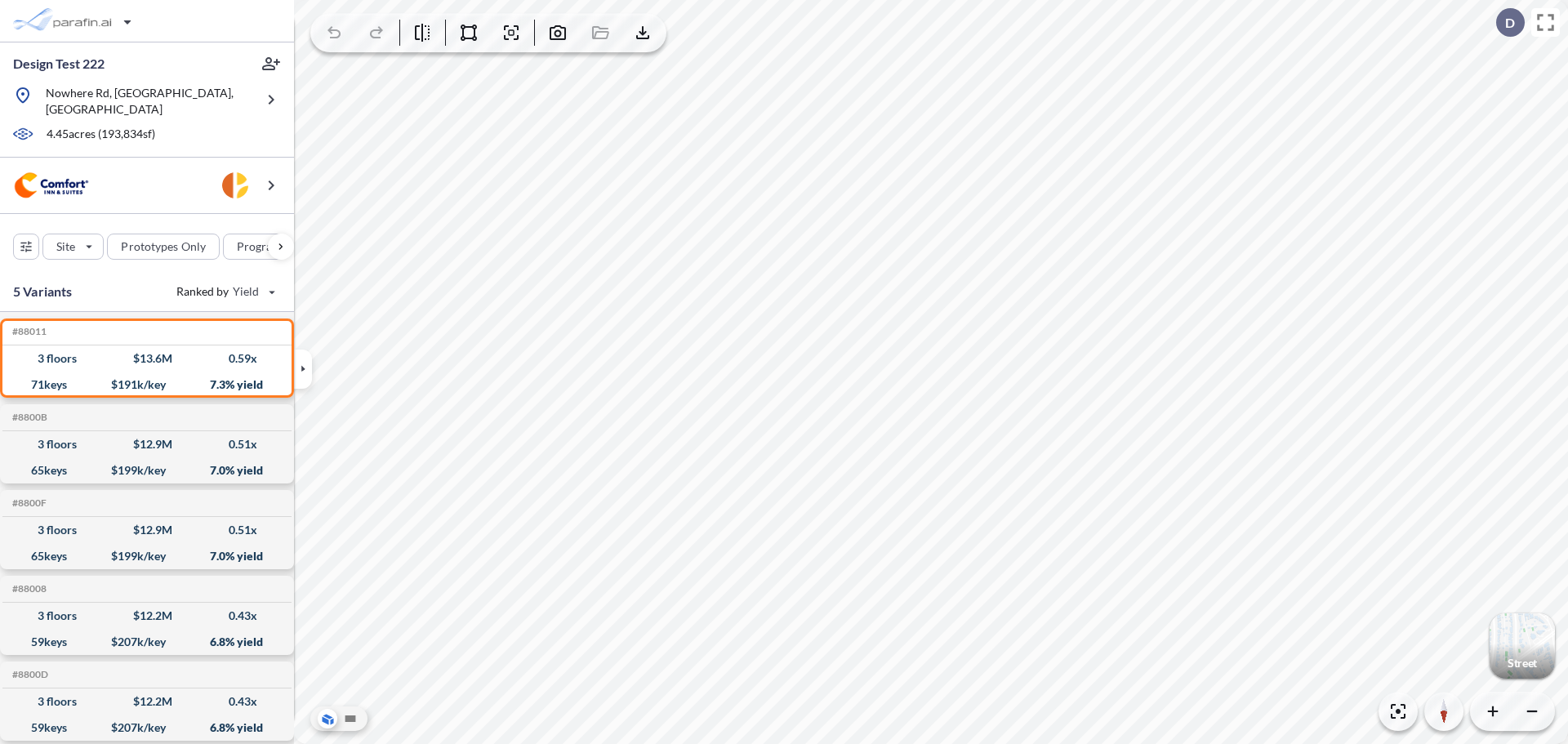
click at [309, 360] on button "button" at bounding box center [303, 369] width 18 height 39
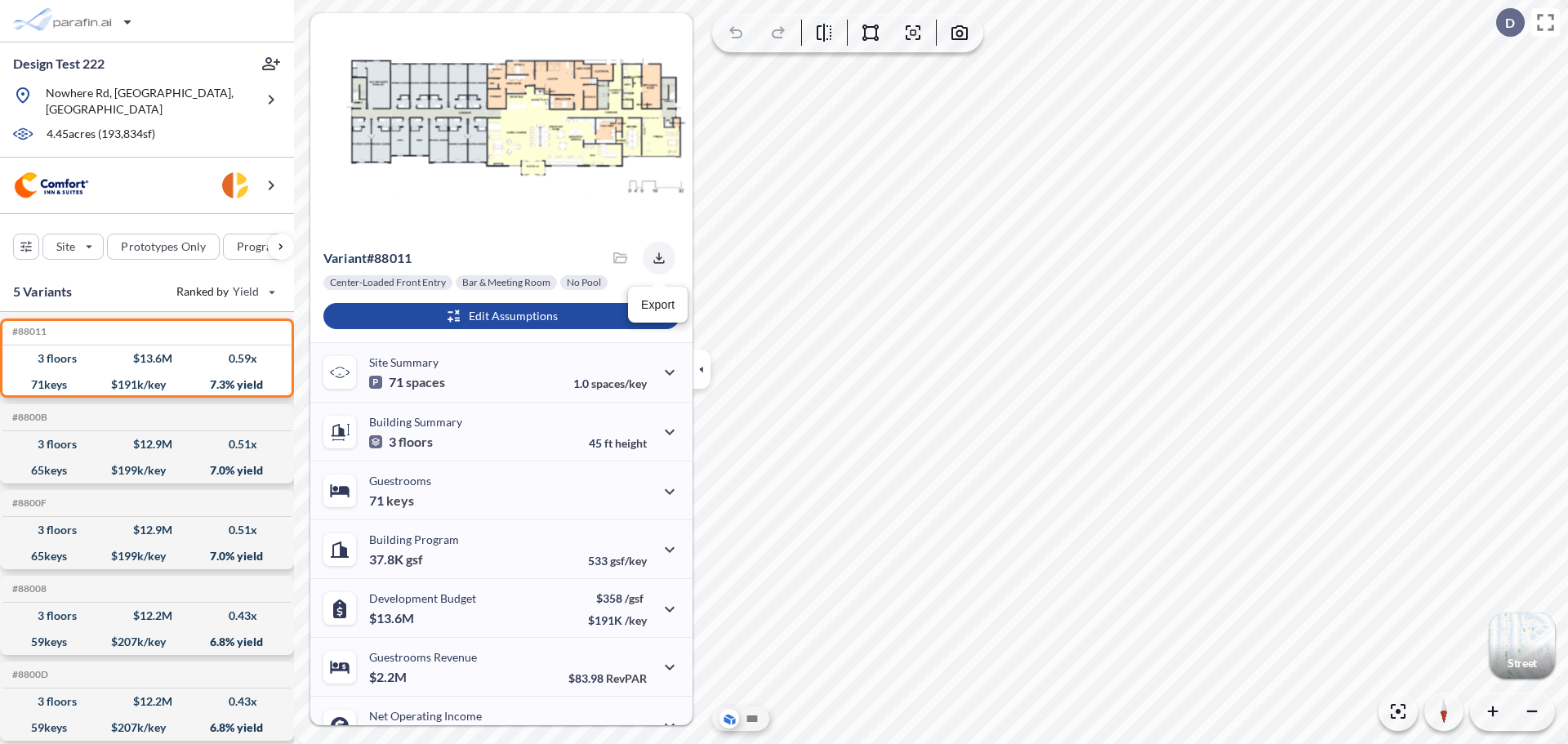
click at [658, 259] on icon "button" at bounding box center [659, 258] width 16 height 16
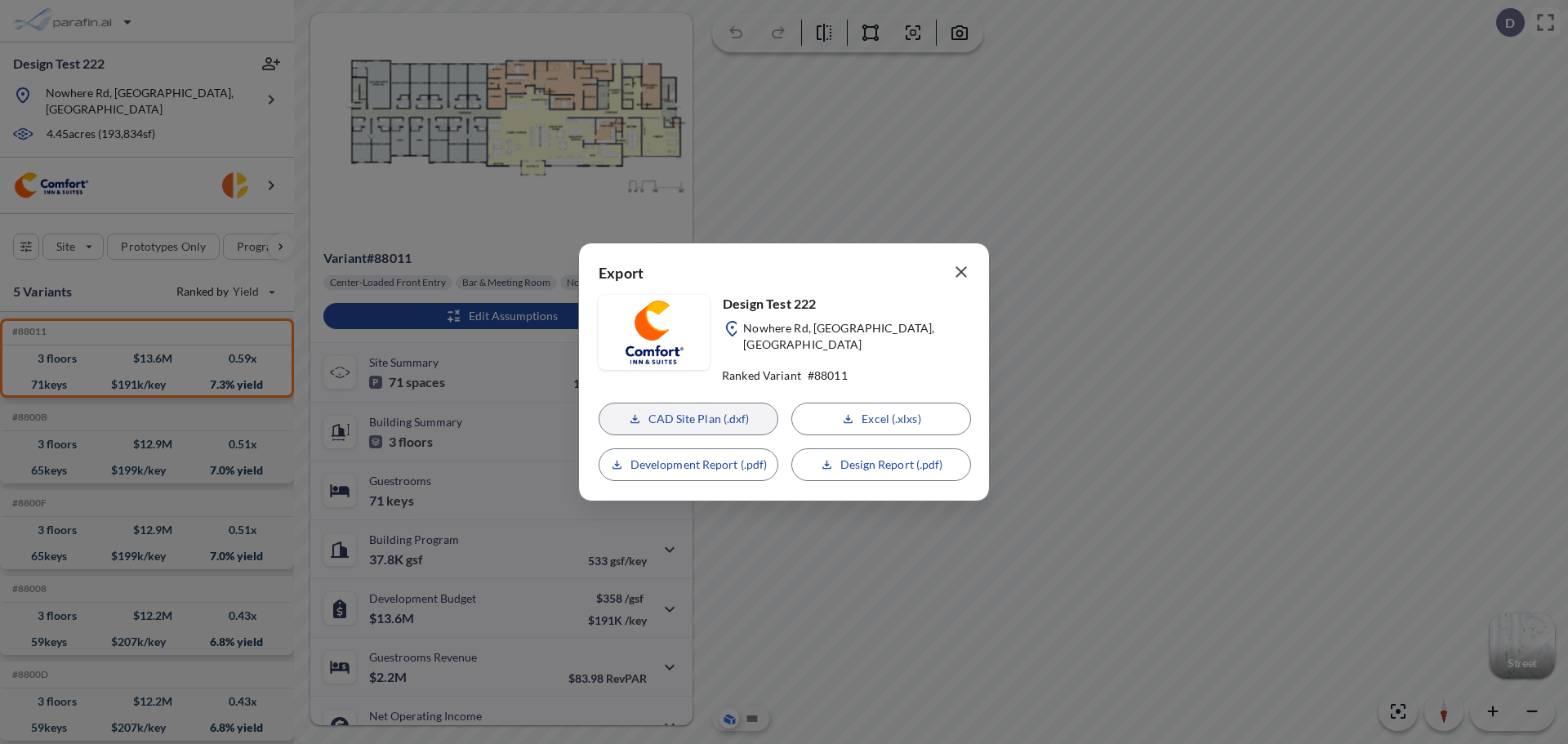
click at [693, 415] on p "CAD Site Plan (.dxf)" at bounding box center [699, 419] width 102 height 16
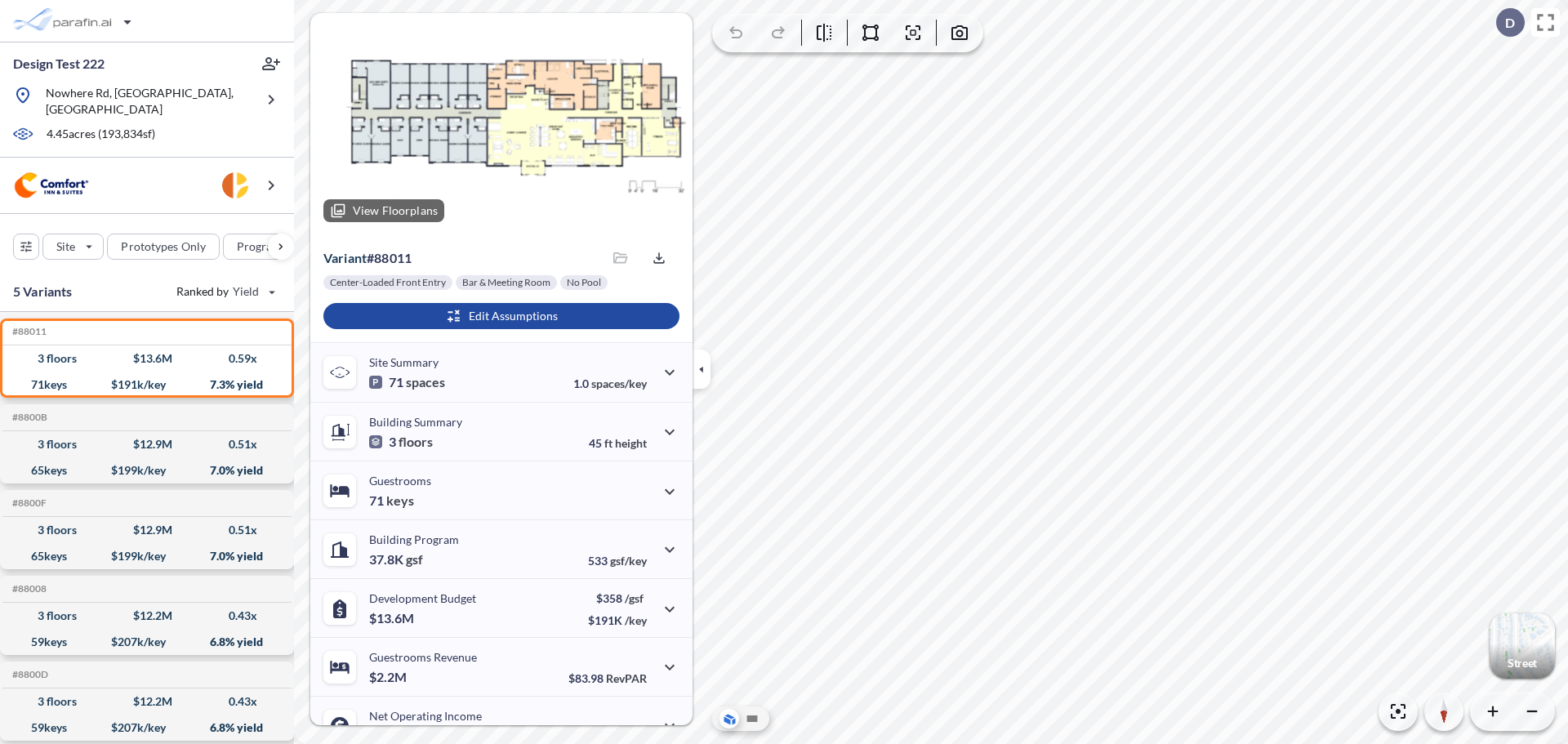
click at [512, 101] on div at bounding box center [502, 124] width 382 height 222
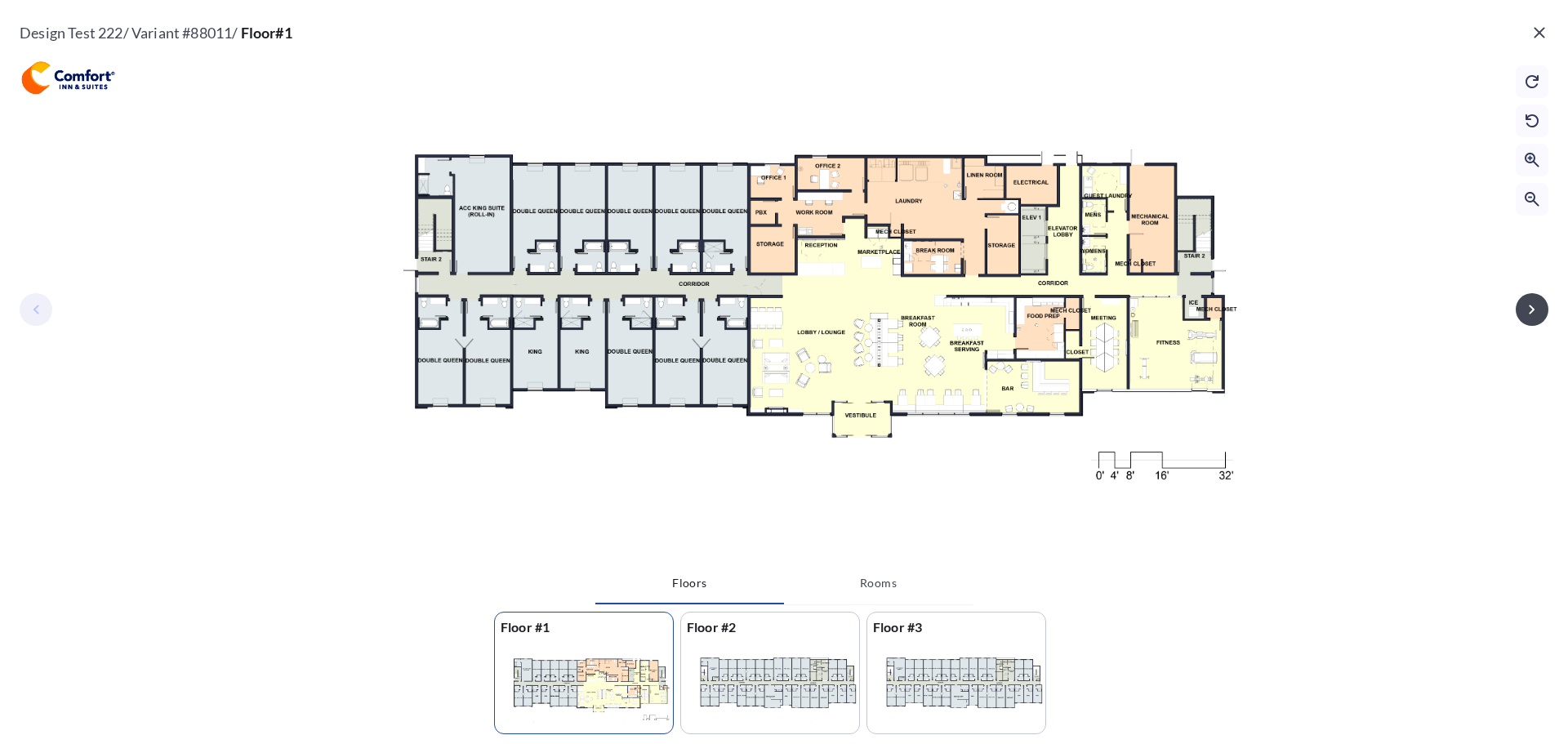
click at [1544, 37] on icon "button" at bounding box center [1539, 32] width 11 height 11
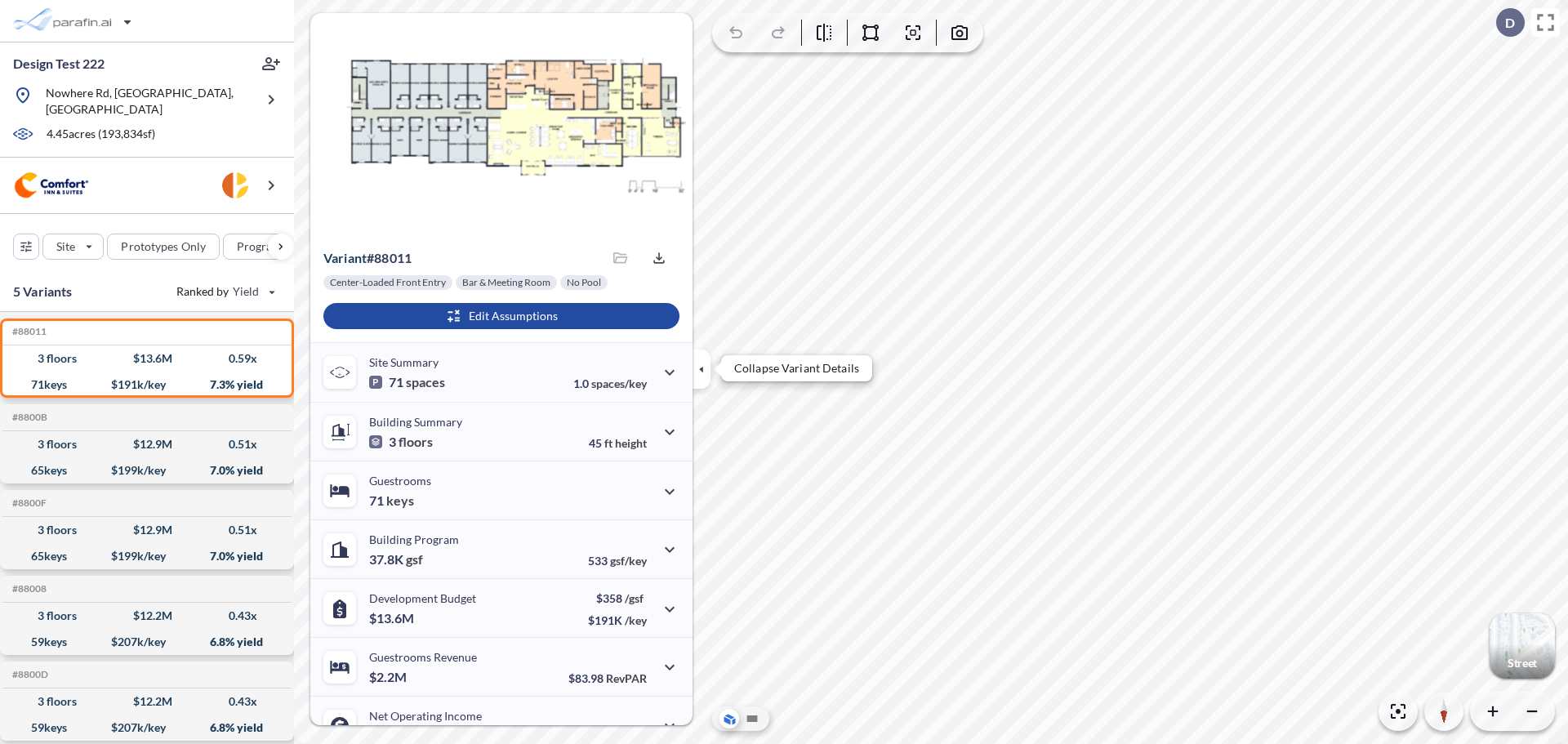
click at [708, 362] on icon "button" at bounding box center [702, 370] width 18 height 18
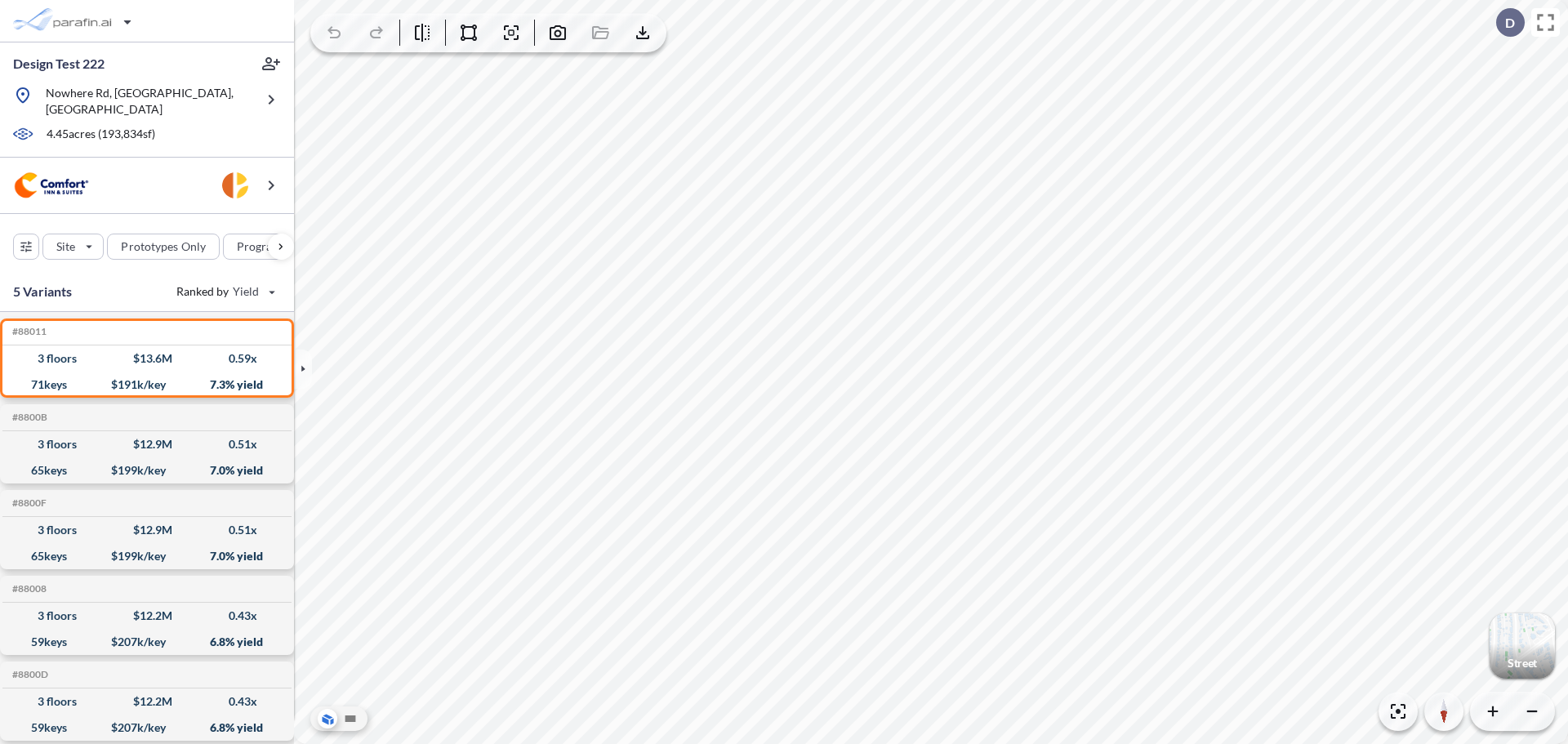
click at [360, 713] on div at bounding box center [338, 719] width 57 height 25
click at [353, 716] on icon at bounding box center [350, 719] width 11 height 7
click at [98, 12] on div "button" at bounding box center [76, 21] width 137 height 33
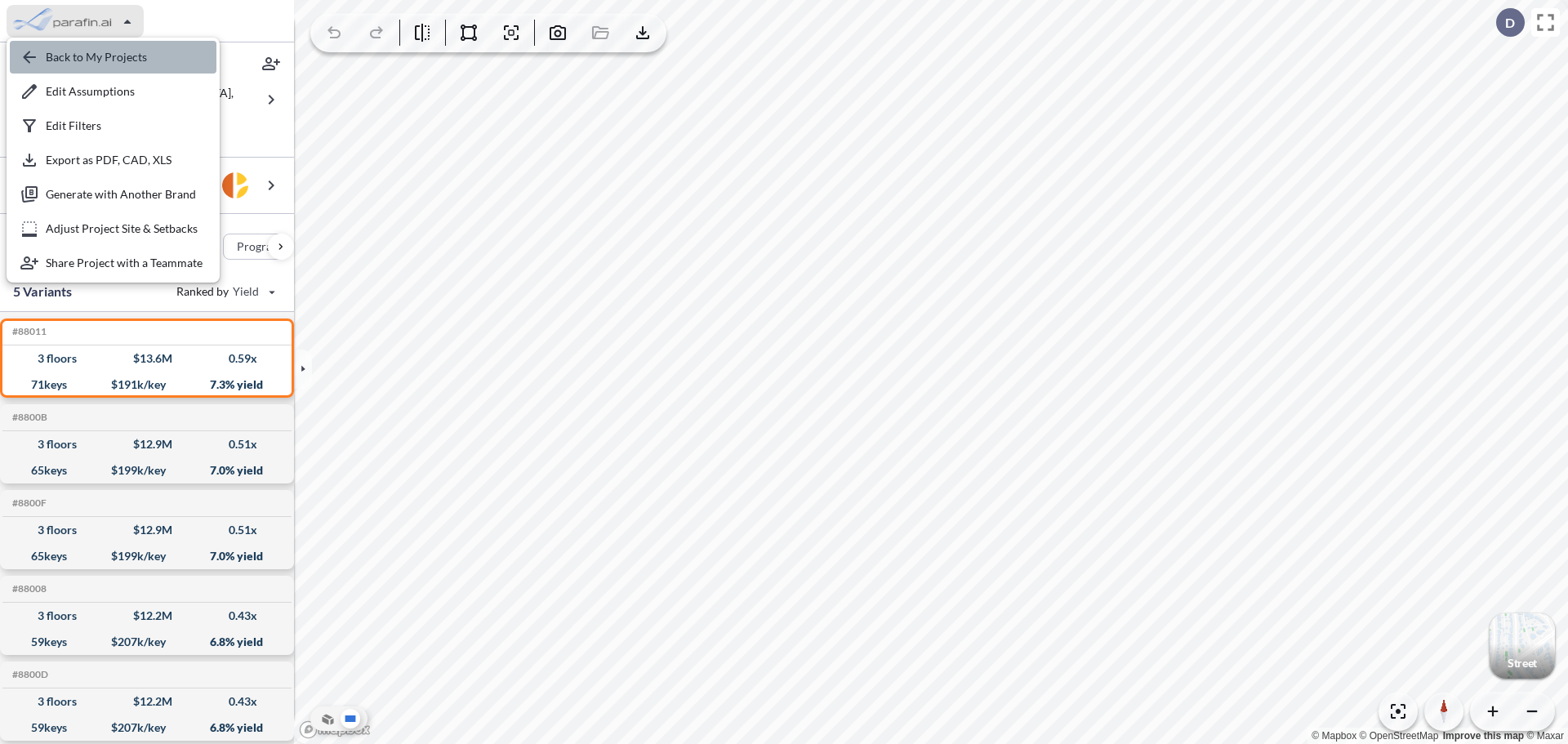
click at [120, 47] on div "button" at bounding box center [113, 57] width 207 height 33
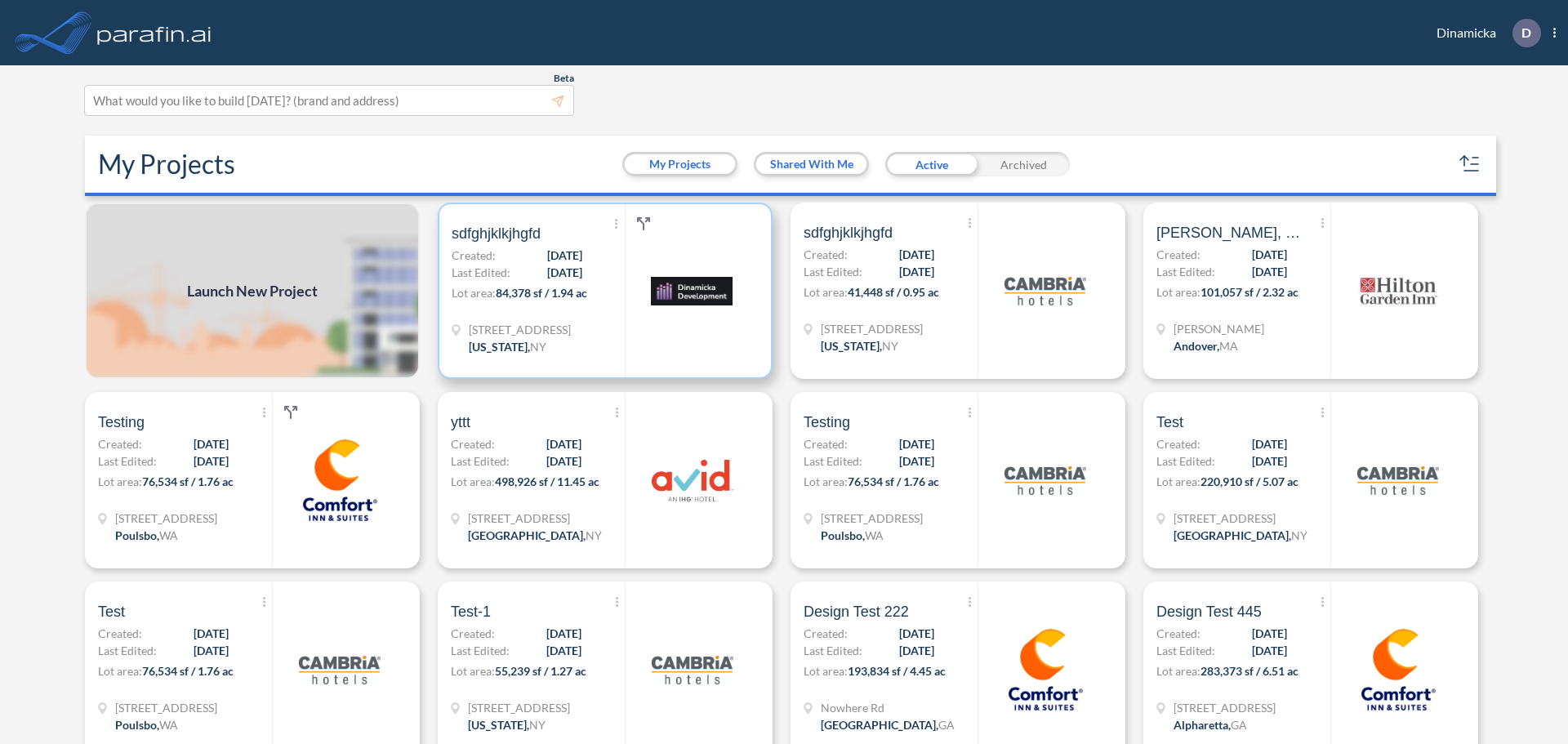
click at [654, 341] on div at bounding box center [692, 291] width 134 height 173
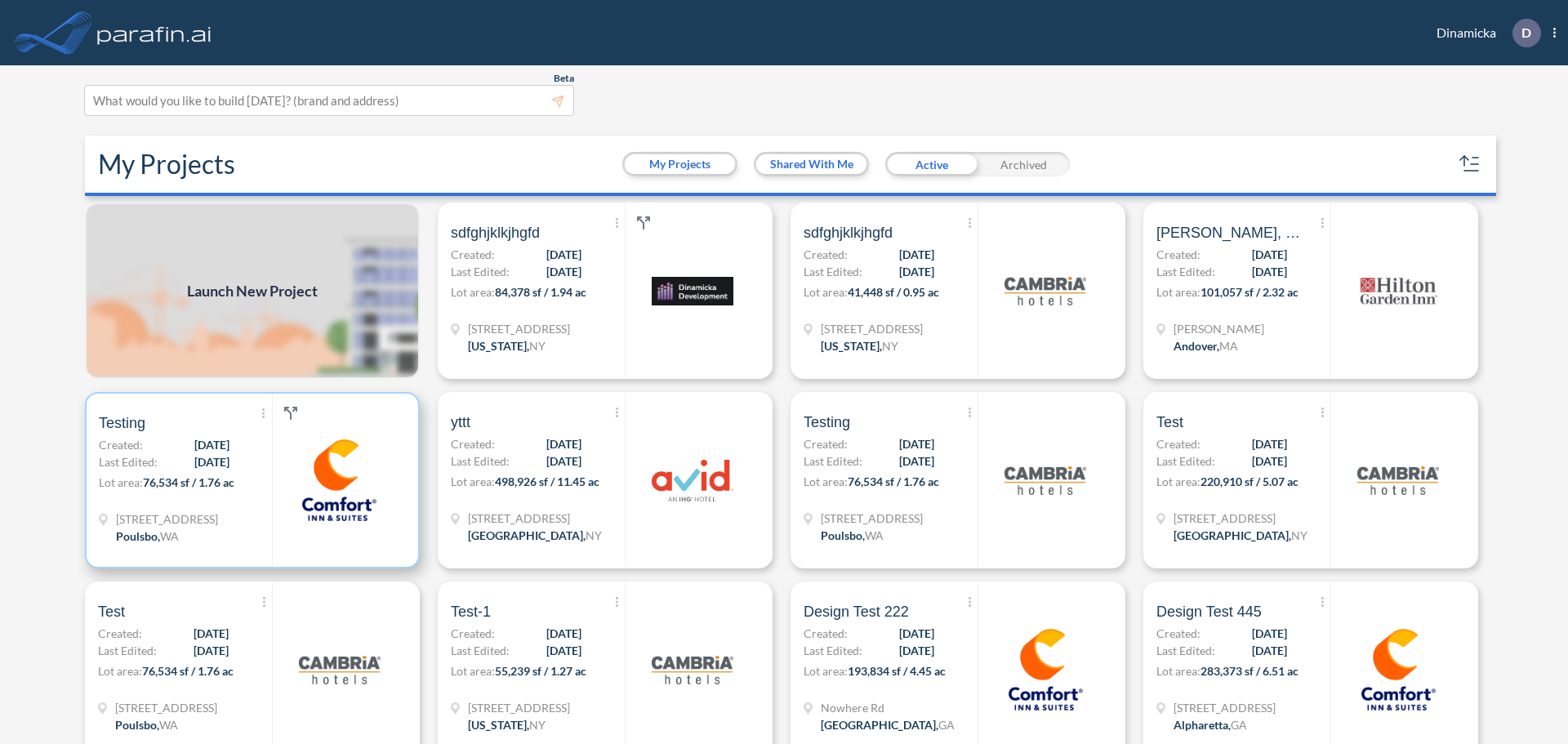
click at [344, 461] on img at bounding box center [338, 480] width 82 height 82
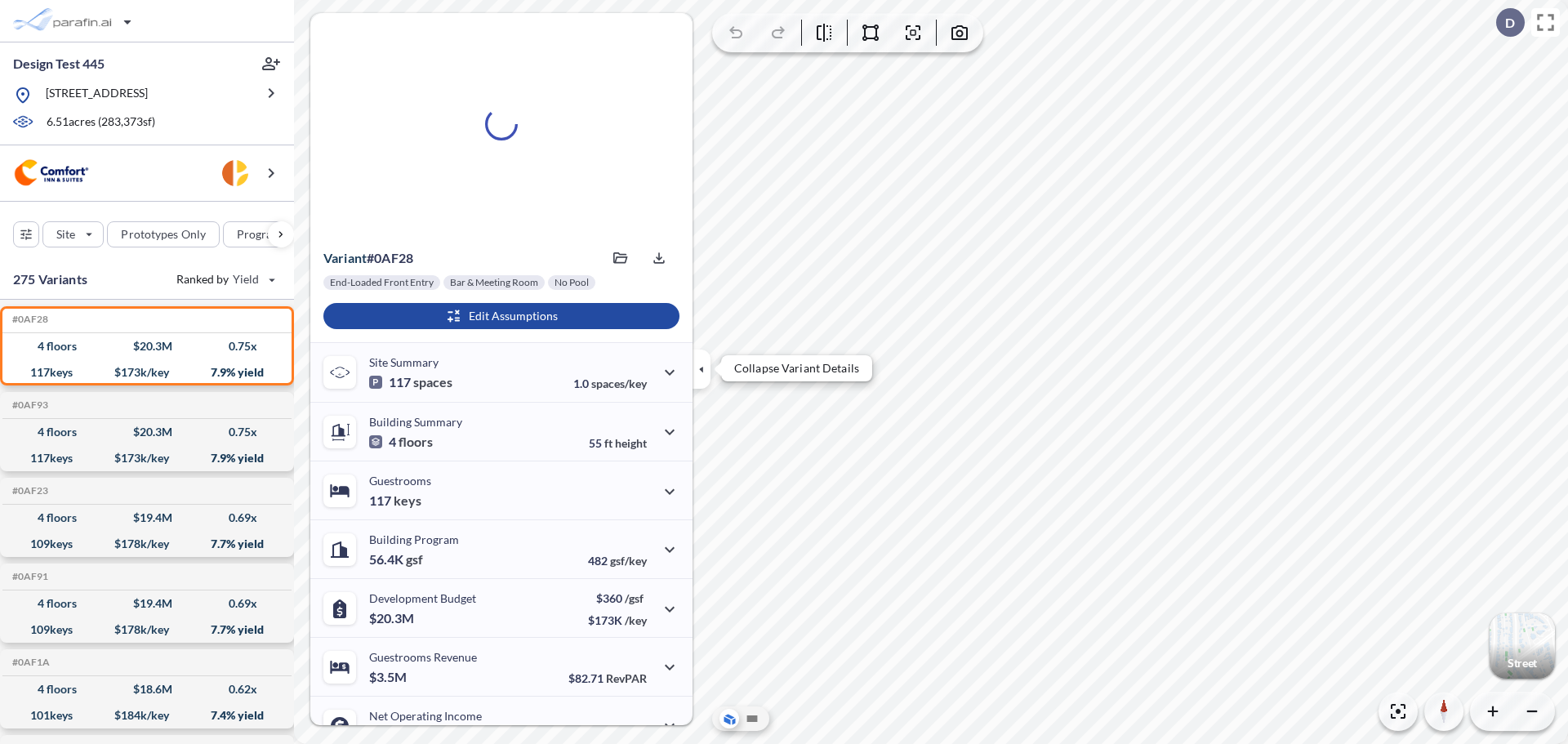
click at [695, 367] on icon "button" at bounding box center [702, 370] width 18 height 18
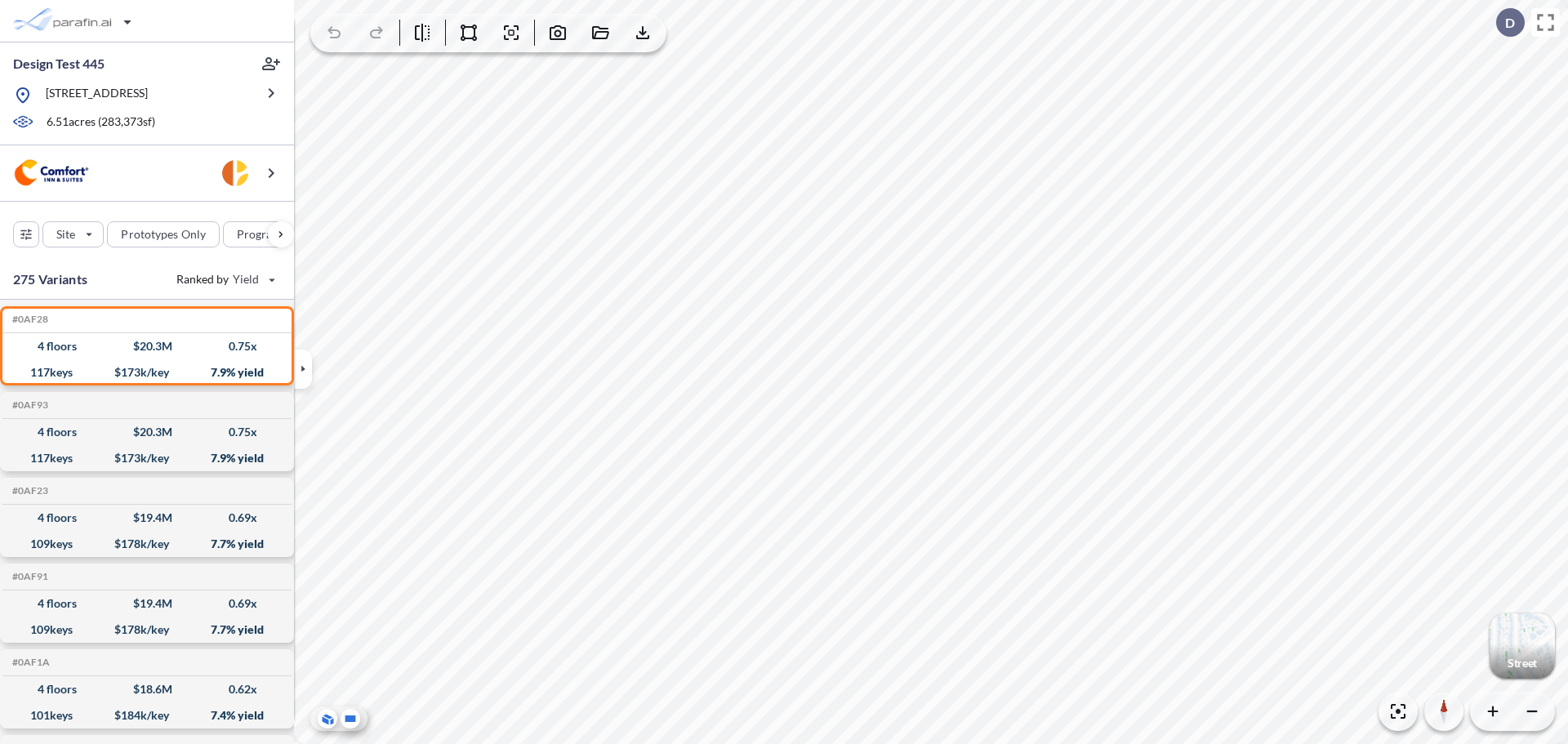
click at [346, 721] on icon at bounding box center [350, 719] width 11 height 7
click at [356, 725] on icon at bounding box center [350, 719] width 20 height 20
click at [319, 717] on icon at bounding box center [328, 719] width 18 height 17
